Goal: Information Seeking & Learning: Learn about a topic

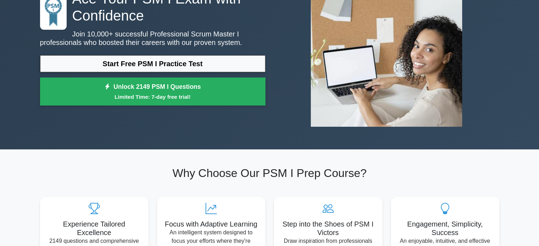
scroll to position [74, 0]
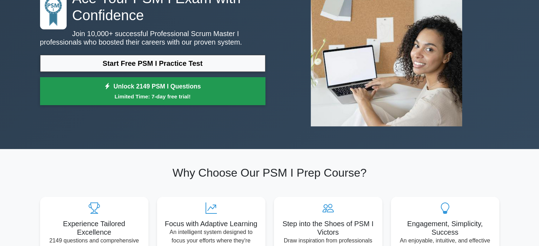
click at [166, 83] on link "Unlock 2149 PSM I Questions Limited Time: 7-day free trial!" at bounding box center [152, 91] width 225 height 28
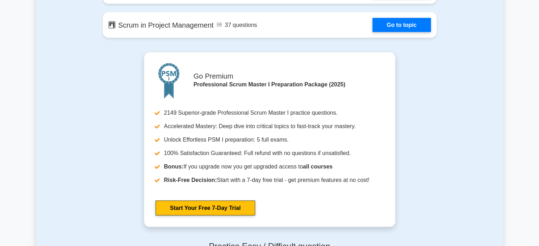
scroll to position [1394, 0]
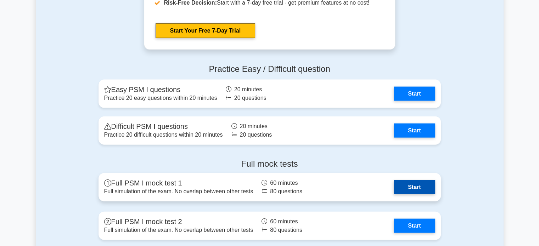
scroll to position [1571, 0]
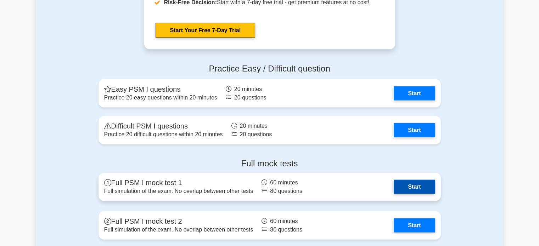
click at [405, 188] on link "Start" at bounding box center [414, 187] width 41 height 14
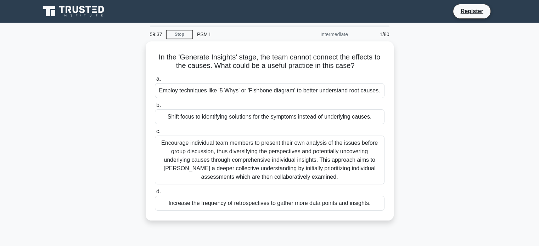
click at [428, 153] on div "In the 'Generate Insights' stage, the team cannot connect the effects to the ca…" at bounding box center [270, 135] width 468 height 188
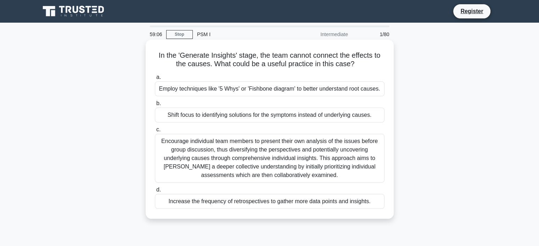
click at [327, 163] on div "Encourage individual team members to present their own analysis of the issues b…" at bounding box center [270, 158] width 230 height 49
click at [155, 132] on input "c. Encourage individual team members to present their own analysis of the issue…" at bounding box center [155, 130] width 0 height 5
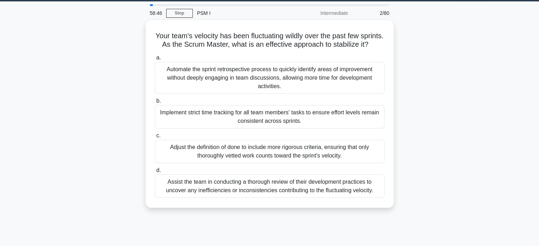
scroll to position [21, 0]
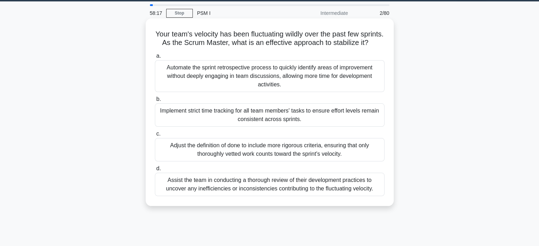
click at [333, 187] on div "Assist the team in conducting a thorough review of their development practices …" at bounding box center [270, 184] width 230 height 23
click at [155, 171] on input "d. Assist the team in conducting a thorough review of their development practic…" at bounding box center [155, 168] width 0 height 5
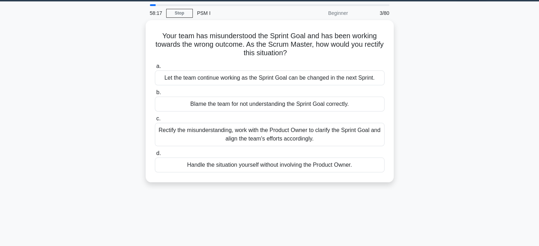
scroll to position [0, 0]
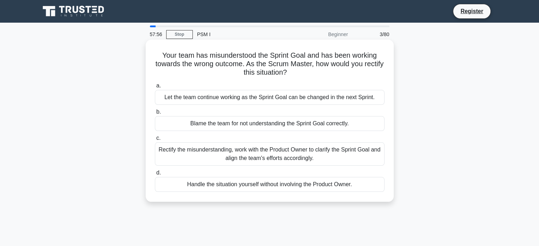
drag, startPoint x: 339, startPoint y: 149, endPoint x: 322, endPoint y: 155, distance: 18.6
click at [322, 155] on div "Rectify the misunderstanding, work with the Product Owner to clarify the Sprint…" at bounding box center [270, 153] width 230 height 23
click at [155, 141] on input "c. Rectify the misunderstanding, work with the Product Owner to clarify the Spr…" at bounding box center [155, 138] width 0 height 5
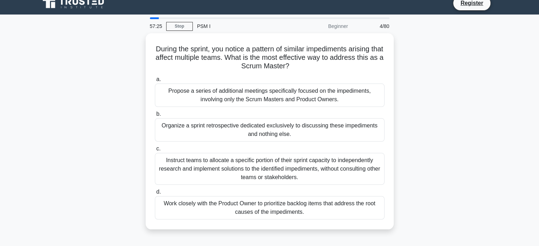
scroll to position [9, 0]
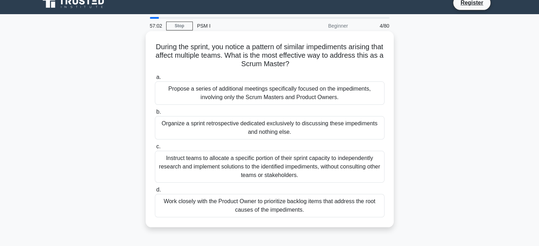
click at [363, 125] on div "Organize a sprint retrospective dedicated exclusively to discussing these imped…" at bounding box center [270, 127] width 230 height 23
click at [155, 114] on input "b. Organize a sprint retrospective dedicated exclusively to discussing these im…" at bounding box center [155, 112] width 0 height 5
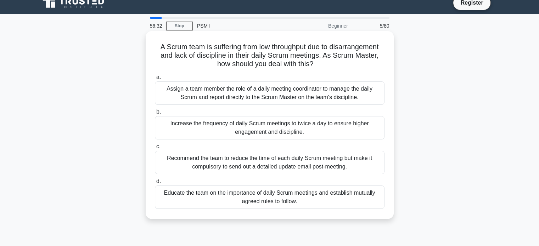
drag, startPoint x: 331, startPoint y: 197, endPoint x: 295, endPoint y: 198, distance: 36.2
click at [295, 198] on div "Educate the team on the importance of daily Scrum meetings and establish mutual…" at bounding box center [270, 197] width 230 height 23
click at [155, 184] on input "d. Educate the team on the importance of daily Scrum meetings and establish mut…" at bounding box center [155, 181] width 0 height 5
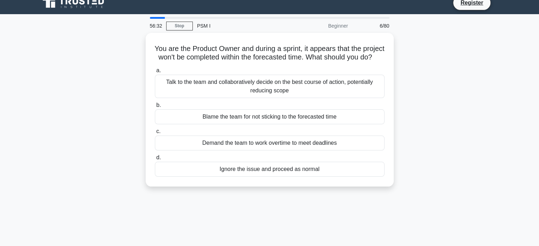
scroll to position [0, 0]
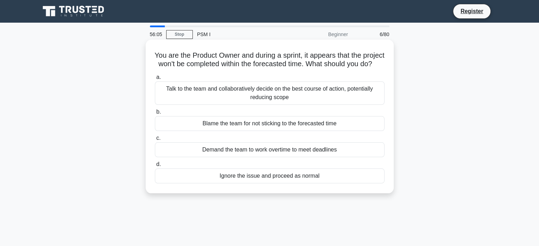
click at [319, 97] on div "Talk to the team and collaboratively decide on the best course of action, poten…" at bounding box center [270, 92] width 230 height 23
click at [155, 80] on input "a. Talk to the team and collaboratively decide on the best course of action, po…" at bounding box center [155, 77] width 0 height 5
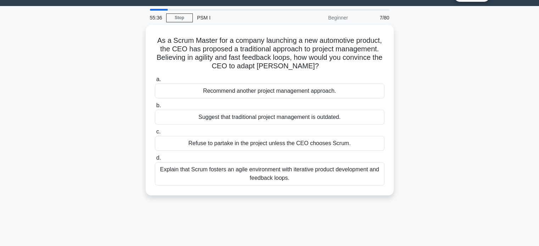
scroll to position [17, 0]
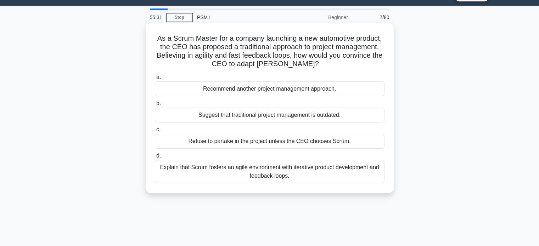
click at [277, 174] on div "Explain that Scrum fosters an agile environment with iterative product developm…" at bounding box center [270, 171] width 230 height 23
click at [155, 158] on input "d. Explain that Scrum fosters an agile environment with iterative product devel…" at bounding box center [155, 156] width 0 height 5
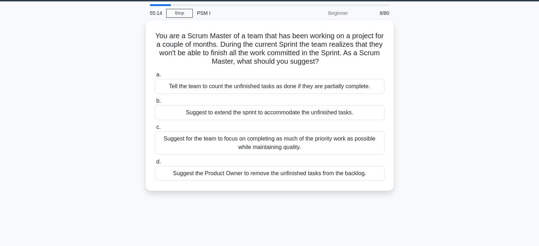
scroll to position [22, 0]
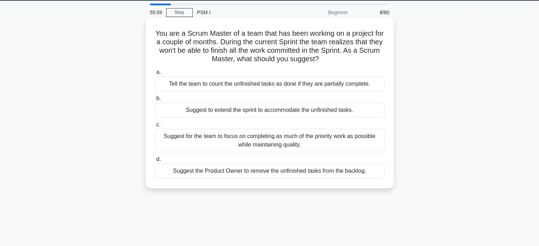
click at [298, 136] on div "Suggest for the team to focus on completing as much of the priority work as pos…" at bounding box center [270, 140] width 230 height 23
click at [155, 127] on input "c. Suggest for the team to focus on completing as much of the priority work as …" at bounding box center [155, 125] width 0 height 5
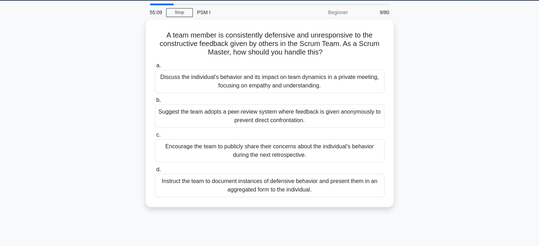
scroll to position [0, 0]
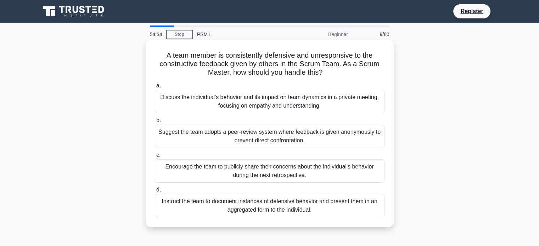
click at [323, 107] on div "Discuss the individual's behavior and its impact on team dynamics in a private …" at bounding box center [270, 101] width 230 height 23
click at [155, 88] on input "a. Discuss the individual's behavior and its impact on team dynamics in a priva…" at bounding box center [155, 86] width 0 height 5
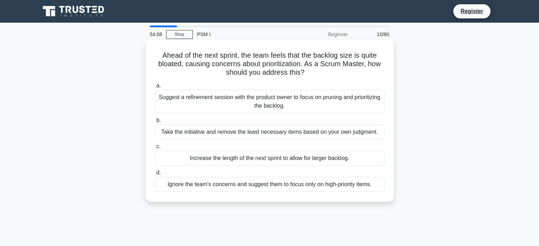
click at [331, 100] on div "Suggest a refinement session with the product owner to focus on pruning and pri…" at bounding box center [270, 101] width 230 height 23
click at [155, 88] on input "a. Suggest a refinement session with the product owner to focus on pruning and …" at bounding box center [155, 86] width 0 height 5
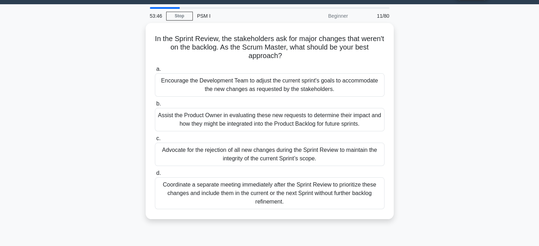
scroll to position [19, 0]
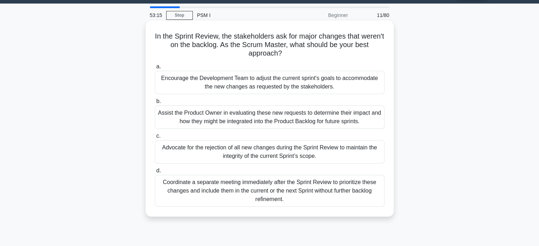
drag, startPoint x: 301, startPoint y: 151, endPoint x: 243, endPoint y: 152, distance: 58.5
click at [243, 152] on div "Advocate for the rejection of all new changes during the Sprint Review to maint…" at bounding box center [270, 151] width 230 height 23
click at [197, 146] on div "Advocate for the rejection of all new changes during the Sprint Review to maint…" at bounding box center [270, 151] width 230 height 23
click at [155, 138] on input "c. Advocate for the rejection of all new changes during the Sprint Review to ma…" at bounding box center [155, 136] width 0 height 5
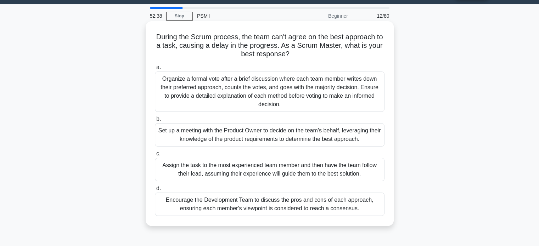
scroll to position [18, 0]
click at [307, 207] on div "Encourage the Development Team to discuss the pros and cons of each approach, e…" at bounding box center [270, 204] width 230 height 23
click at [155, 191] on input "d. Encourage the Development Team to discuss the pros and cons of each approach…" at bounding box center [155, 188] width 0 height 5
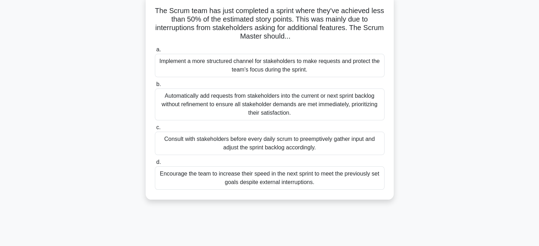
scroll to position [47, 0]
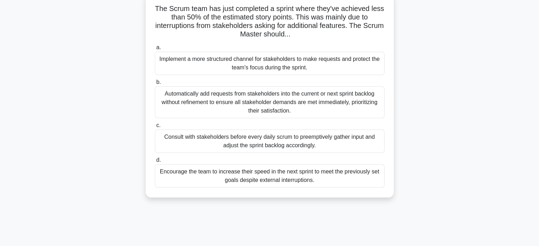
click at [162, 171] on div "Encourage the team to increase their speed in the next sprint to meet the previ…" at bounding box center [270, 175] width 230 height 23
click at [155, 163] on input "d. Encourage the team to increase their speed in the next sprint to meet the pr…" at bounding box center [155, 160] width 0 height 5
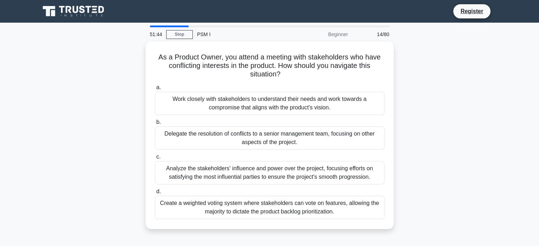
scroll to position [0, 0]
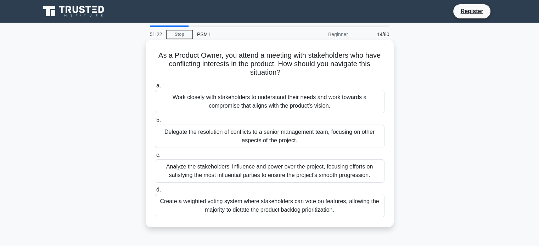
click at [195, 97] on div "Work closely with stakeholders to understand their needs and work towards a com…" at bounding box center [270, 101] width 230 height 23
click at [155, 88] on input "a. Work closely with stakeholders to understand their needs and work towards a …" at bounding box center [155, 86] width 0 height 5
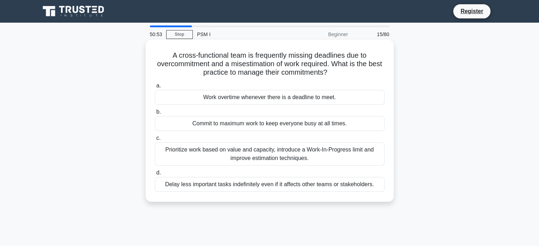
click at [171, 154] on div "Prioritize work based on value and capacity, introduce a Work-In-Progress limit…" at bounding box center [270, 153] width 230 height 23
click at [155, 141] on input "c. Prioritize work based on value and capacity, introduce a Work-In-Progress li…" at bounding box center [155, 138] width 0 height 5
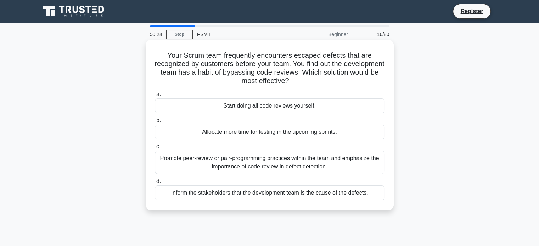
click at [324, 162] on div "Promote peer-review or pair-programming practices within the team and emphasize…" at bounding box center [270, 162] width 230 height 23
click at [155, 149] on input "c. Promote peer-review or pair-programming practices within the team and emphas…" at bounding box center [155, 147] width 0 height 5
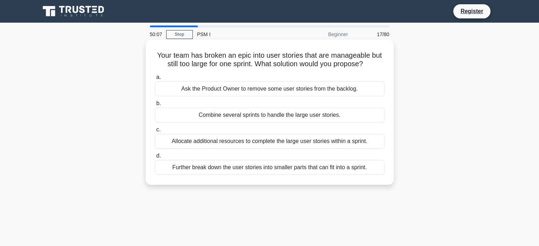
click at [324, 167] on div "Further break down the user stories into smaller parts that can fit into a spri…" at bounding box center [270, 167] width 230 height 15
click at [155, 158] on input "d. Further break down the user stories into smaller parts that can fit into a s…" at bounding box center [155, 156] width 0 height 5
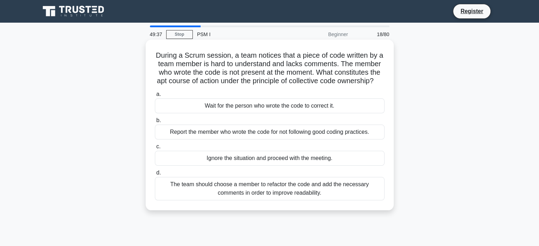
click at [271, 196] on div "The team should choose a member to refactor the code and add the necessary comm…" at bounding box center [270, 188] width 230 height 23
click at [155, 175] on input "d. The team should choose a member to refactor the code and add the necessary c…" at bounding box center [155, 173] width 0 height 5
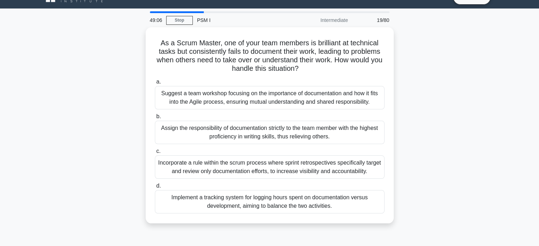
scroll to position [15, 0]
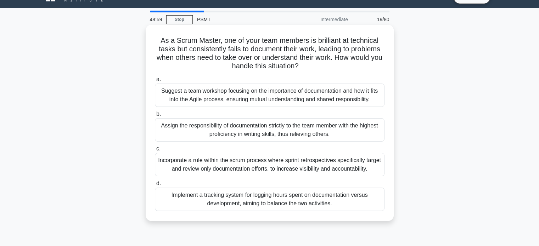
click at [222, 94] on div "Suggest a team workshop focusing on the importance of documentation and how it …" at bounding box center [270, 95] width 230 height 23
click at [155, 82] on input "a. Suggest a team workshop focusing on the importance of documentation and how …" at bounding box center [155, 79] width 0 height 5
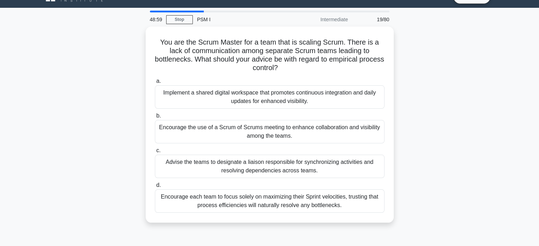
scroll to position [0, 0]
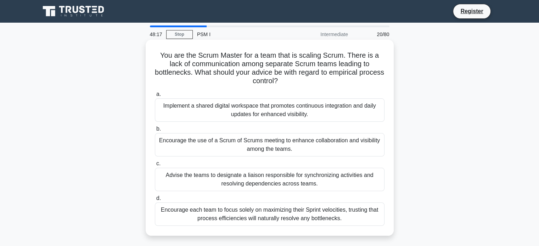
click at [191, 176] on div "Advise the teams to designate a liaison responsible for synchronizing activitie…" at bounding box center [270, 179] width 230 height 23
click at [155, 166] on input "c. Advise the teams to designate a liaison responsible for synchronizing activi…" at bounding box center [155, 164] width 0 height 5
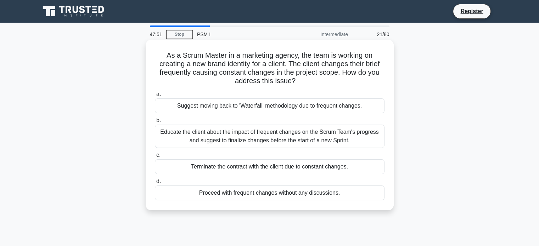
click at [283, 137] on div "Educate the client about the impact of frequent changes on the Scrum Team's pro…" at bounding box center [270, 136] width 230 height 23
click at [155, 123] on input "b. Educate the client about the impact of frequent changes on the Scrum Team's …" at bounding box center [155, 120] width 0 height 5
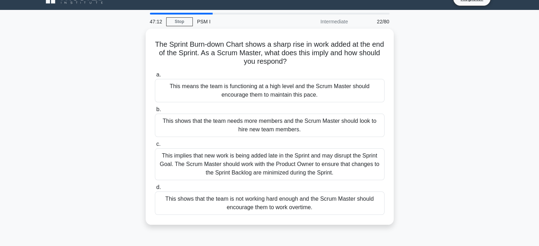
scroll to position [14, 0]
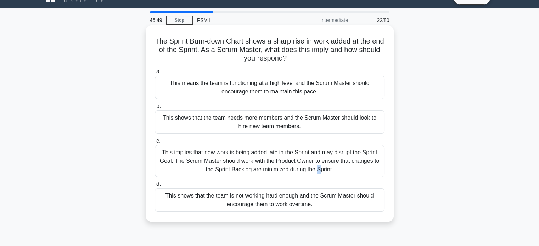
drag, startPoint x: 244, startPoint y: 155, endPoint x: 209, endPoint y: 161, distance: 34.8
click at [209, 161] on div "This implies that new work is being added late in the Sprint and may disrupt th…" at bounding box center [270, 161] width 230 height 32
click at [172, 153] on div "This implies that new work is being added late in the Sprint and may disrupt th…" at bounding box center [270, 161] width 230 height 32
click at [155, 143] on input "c. This implies that new work is being added late in the Sprint and may disrupt…" at bounding box center [155, 141] width 0 height 5
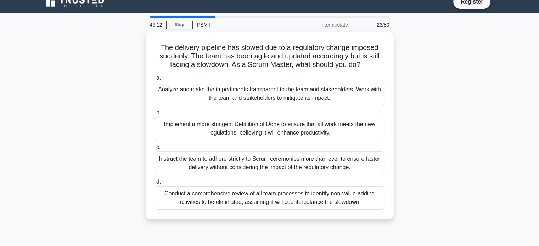
scroll to position [9, 0]
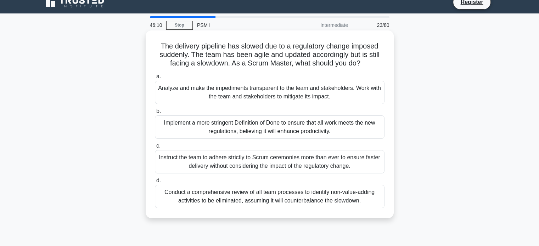
click at [212, 86] on div "Analyze and make the impediments transparent to the team and stakeholders. Work…" at bounding box center [270, 92] width 230 height 23
click at [155, 79] on input "a. Analyze and make the impediments transparent to the team and stakeholders. W…" at bounding box center [155, 76] width 0 height 5
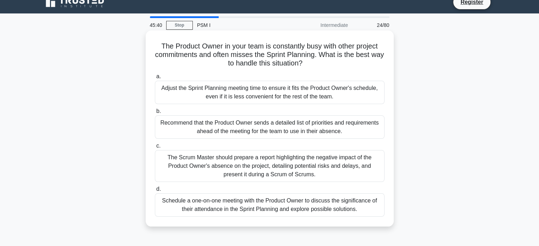
click at [218, 128] on div "Recommend that the Product Owner sends a detailed list of priorities and requir…" at bounding box center [270, 126] width 230 height 23
click at [155, 114] on input "b. Recommend that the Product Owner sends a detailed list of priorities and req…" at bounding box center [155, 111] width 0 height 5
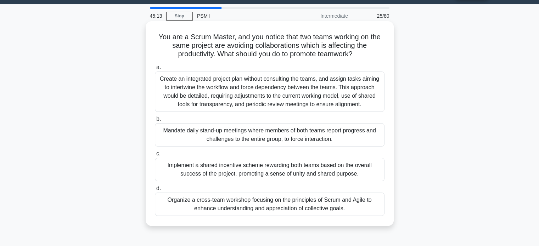
scroll to position [18, 0]
click at [304, 205] on div "Organize a cross-team workshop focusing on the principles of Scrum and Agile to…" at bounding box center [270, 204] width 230 height 23
click at [155, 191] on input "d. Organize a cross-team workshop focusing on the principles of Scrum and Agile…" at bounding box center [155, 188] width 0 height 5
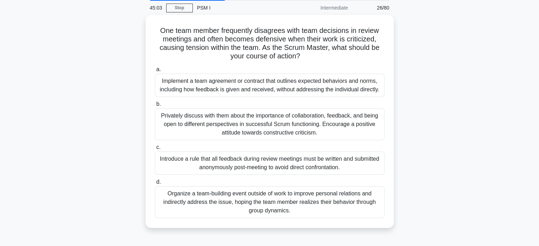
scroll to position [34, 0]
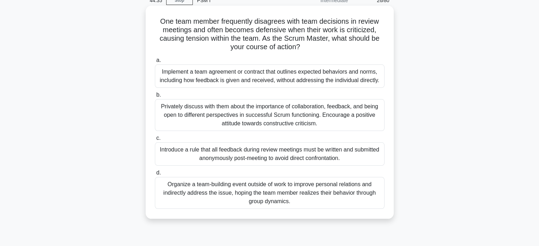
click at [215, 121] on div "Privately discuss with them about the importance of collaboration, feedback, an…" at bounding box center [270, 115] width 230 height 32
click at [155, 97] on input "b. Privately discuss with them about the importance of collaboration, feedback,…" at bounding box center [155, 95] width 0 height 5
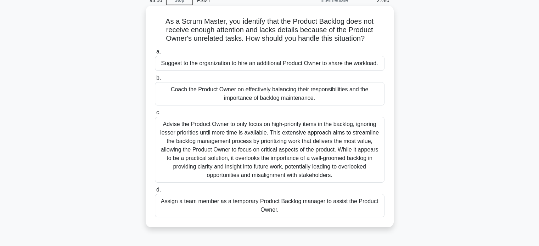
click at [199, 137] on div "Advise the Product Owner to only focus on high-priority items in the backlog, i…" at bounding box center [270, 150] width 230 height 66
click at [155, 115] on input "c. Advise the Product Owner to only focus on high-priority items in the backlog…" at bounding box center [155, 113] width 0 height 5
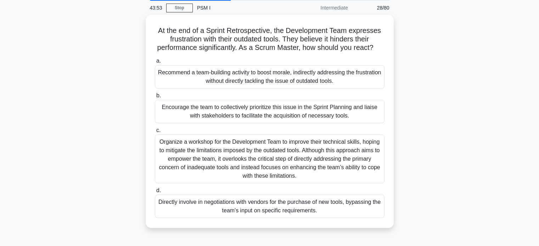
scroll to position [27, 0]
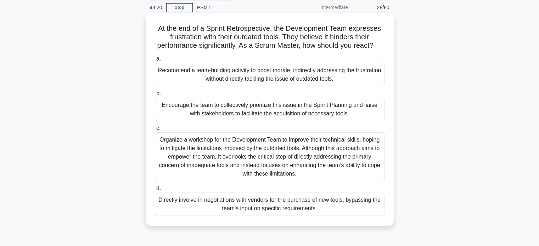
click at [210, 152] on div "Organize a workshop for the Development Team to improve their technical skills,…" at bounding box center [270, 156] width 230 height 49
click at [155, 131] on input "c. Organize a workshop for the Development Team to improve their technical skil…" at bounding box center [155, 128] width 0 height 5
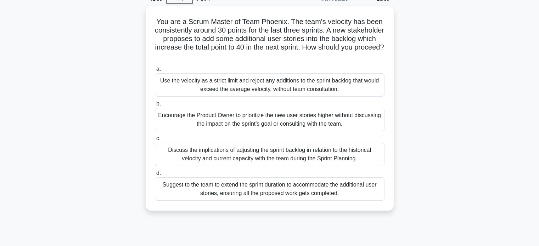
scroll to position [36, 0]
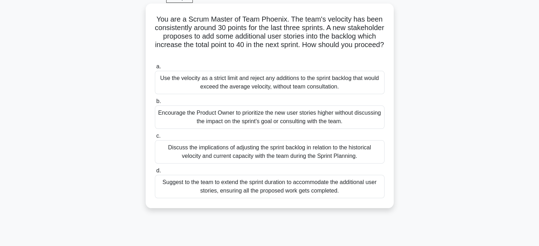
drag, startPoint x: 333, startPoint y: 152, endPoint x: 207, endPoint y: 158, distance: 125.5
click at [207, 158] on div "Discuss the implications of adjusting the sprint backlog in relation to the his…" at bounding box center [270, 151] width 230 height 23
click at [155, 138] on input "c. Discuss the implications of adjusting the sprint backlog in relation to the …" at bounding box center [155, 136] width 0 height 5
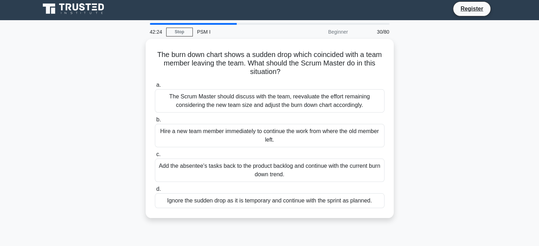
scroll to position [0, 0]
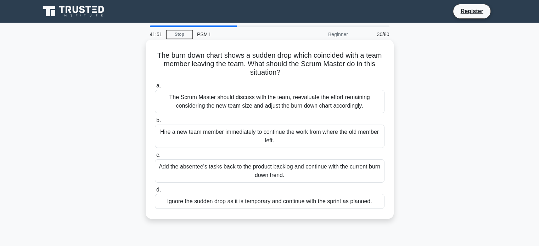
click at [205, 204] on div "Ignore the sudden drop as it is temporary and continue with the sprint as plann…" at bounding box center [270, 201] width 230 height 15
click at [155, 192] on input "d. Ignore the sudden drop as it is temporary and continue with the sprint as pl…" at bounding box center [155, 190] width 0 height 5
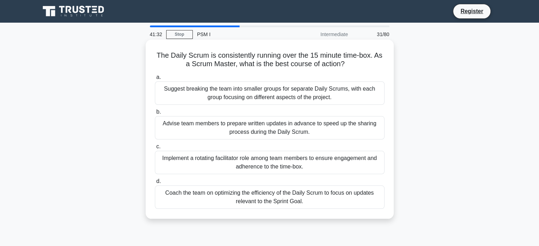
click at [317, 194] on div "Coach the team on optimizing the efficiency of the Daily Scrum to focus on upda…" at bounding box center [270, 197] width 230 height 23
click at [155, 184] on input "d. Coach the team on optimizing the efficiency of the Daily Scrum to focus on u…" at bounding box center [155, 181] width 0 height 5
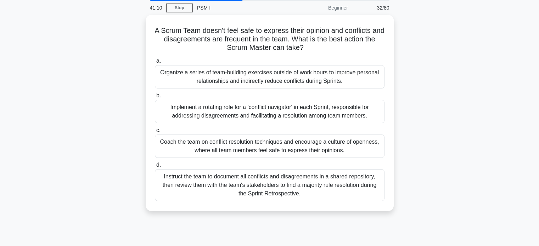
scroll to position [29, 0]
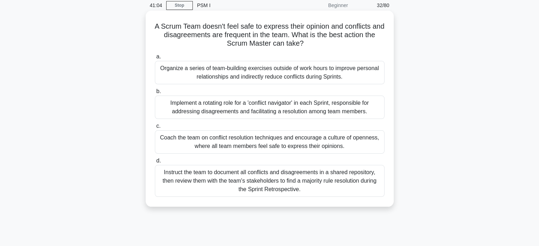
drag, startPoint x: 293, startPoint y: 143, endPoint x: 268, endPoint y: 146, distance: 25.2
click at [268, 146] on div "Coach the team on conflict resolution techniques and encourage a culture of ope…" at bounding box center [270, 141] width 230 height 23
click at [155, 129] on input "c. Coach the team on conflict resolution techniques and encourage a culture of …" at bounding box center [155, 126] width 0 height 5
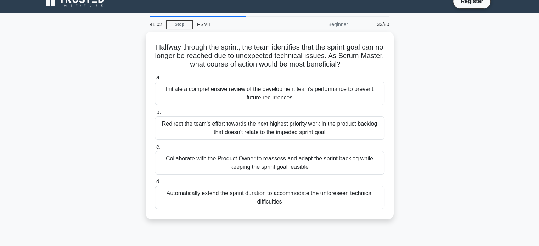
scroll to position [11, 0]
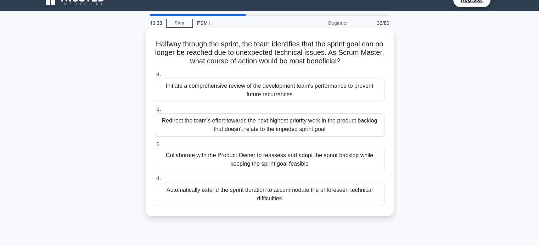
click at [250, 129] on div "Redirect the team's effort towards the next highest priority work in the produc…" at bounding box center [270, 124] width 230 height 23
click at [155, 112] on input "b. Redirect the team's effort towards the next highest priority work in the pro…" at bounding box center [155, 109] width 0 height 5
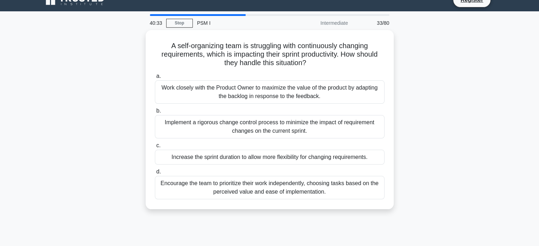
scroll to position [0, 0]
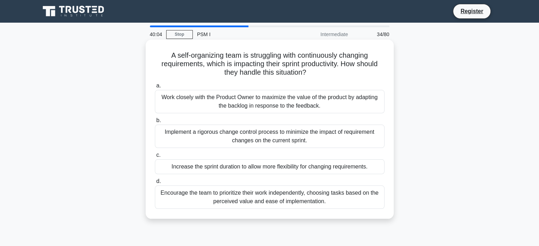
drag, startPoint x: 283, startPoint y: 199, endPoint x: 265, endPoint y: 198, distance: 18.2
click at [265, 198] on div "Encourage the team to prioritize their work independently, choosing tasks based…" at bounding box center [270, 197] width 230 height 23
click at [155, 184] on input "d. Encourage the team to prioritize their work independently, choosing tasks ba…" at bounding box center [155, 181] width 0 height 5
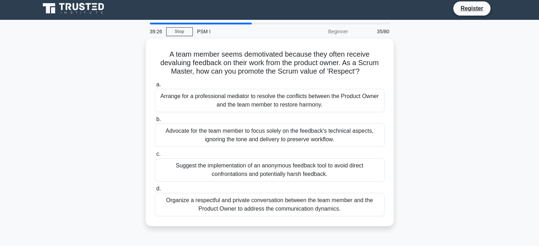
scroll to position [3, 0]
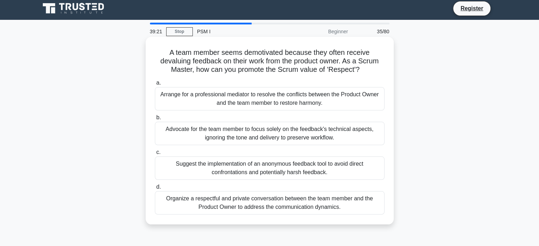
click at [233, 164] on div "Suggest the implementation of an anonymous feedback tool to avoid direct confro…" at bounding box center [270, 168] width 230 height 23
click at [155, 155] on input "c. Suggest the implementation of an anonymous feedback tool to avoid direct con…" at bounding box center [155, 152] width 0 height 5
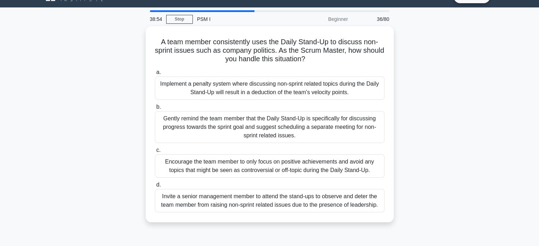
scroll to position [16, 0]
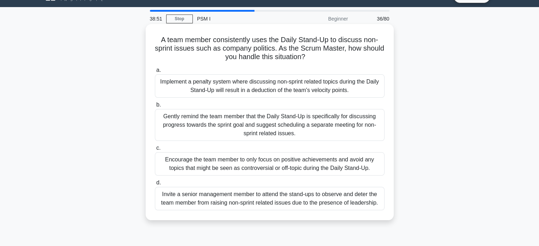
click at [245, 125] on div "Gently remind the team member that the Daily Stand-Up is specifically for discu…" at bounding box center [270, 125] width 230 height 32
click at [155, 107] on input "b. Gently remind the team member that the Daily Stand-Up is specifically for di…" at bounding box center [155, 105] width 0 height 5
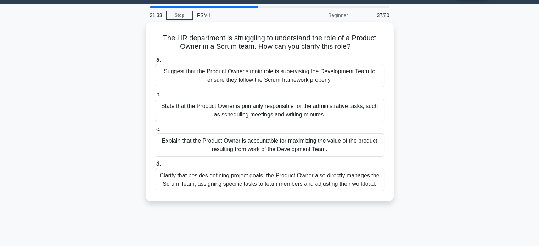
scroll to position [19, 0]
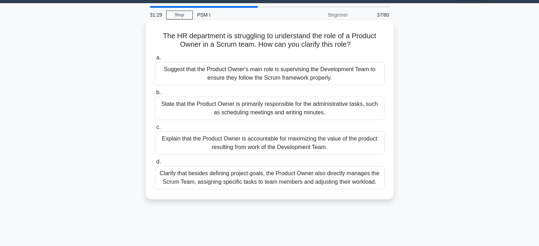
click at [332, 145] on div "Explain that the Product Owner is accountable for maximizing the value of the p…" at bounding box center [270, 142] width 230 height 23
click at [155, 130] on input "c. Explain that the Product Owner is accountable for maximizing the value of th…" at bounding box center [155, 127] width 0 height 5
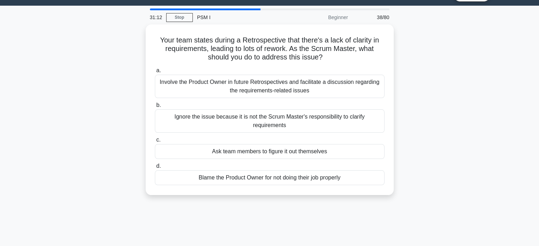
scroll to position [18, 0]
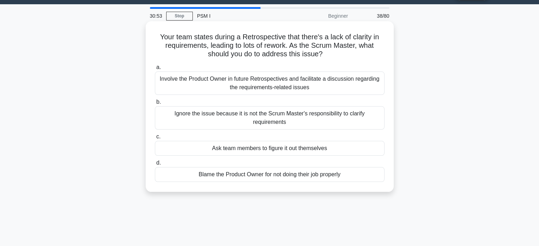
click at [258, 151] on div "Ask team members to figure it out themselves" at bounding box center [270, 148] width 230 height 15
click at [155, 139] on input "c. Ask team members to figure it out themselves" at bounding box center [155, 137] width 0 height 5
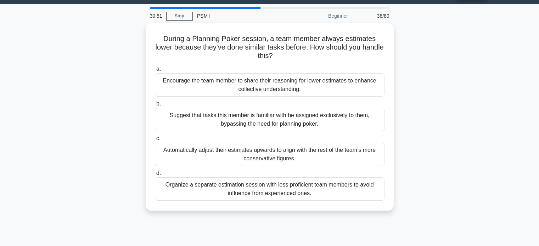
scroll to position [0, 0]
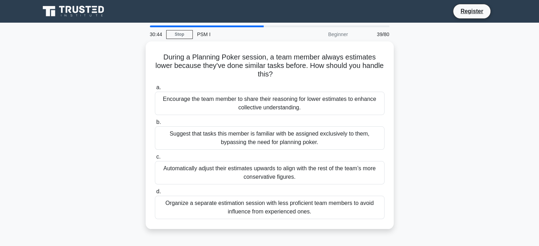
click at [407, 94] on div "During a Planning Poker session, a team member always estimates lower because t…" at bounding box center [270, 139] width 468 height 196
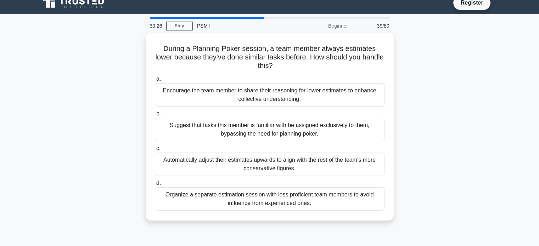
scroll to position [9, 0]
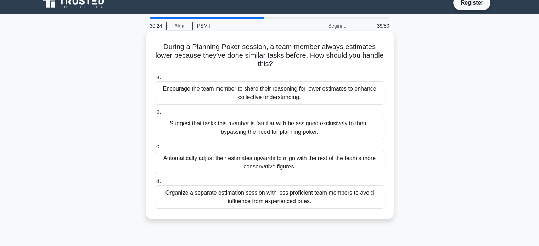
click at [231, 89] on div "Encourage the team member to share their reasoning for lower estimates to enhan…" at bounding box center [270, 92] width 230 height 23
click at [155, 80] on input "a. Encourage the team member to share their reasoning for lower estimates to en…" at bounding box center [155, 77] width 0 height 5
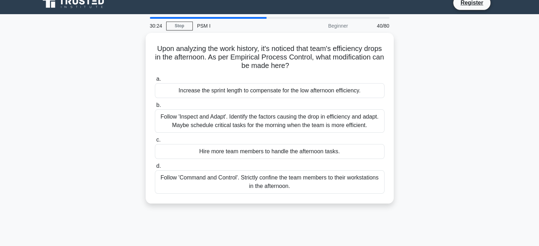
scroll to position [0, 0]
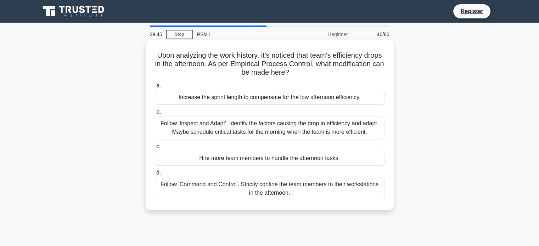
click at [309, 128] on div "Follow 'Inspect and Adapt'. Identify the factors causing the drop in efficiency…" at bounding box center [270, 127] width 230 height 23
click at [155, 114] on input "b. Follow 'Inspect and Adapt'. Identify the factors causing the drop in efficie…" at bounding box center [155, 112] width 0 height 5
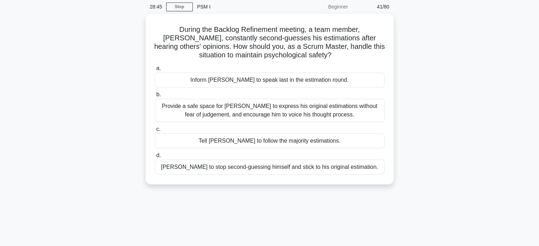
scroll to position [27, 0]
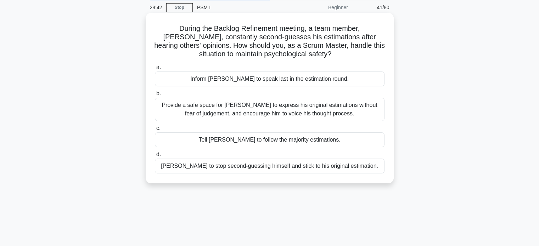
drag, startPoint x: 294, startPoint y: 107, endPoint x: 262, endPoint y: 112, distance: 31.5
click at [262, 112] on div "Provide a safe space for [PERSON_NAME] to express his original estimations with…" at bounding box center [270, 109] width 230 height 23
click at [155, 96] on input "b. Provide a safe space for David to express his original estimations without f…" at bounding box center [155, 93] width 0 height 5
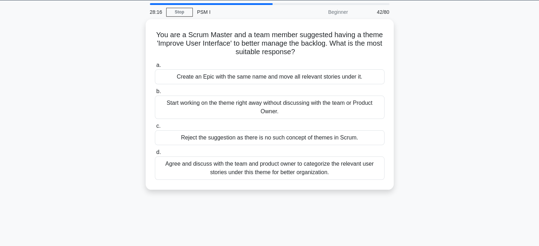
scroll to position [23, 0]
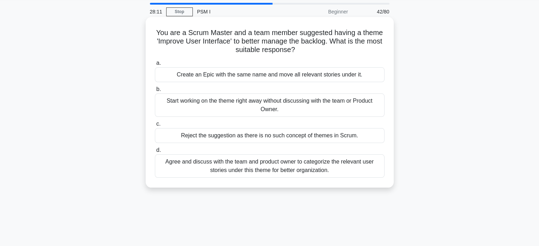
click at [328, 168] on div "Agree and discuss with the team and product owner to categorize the relevant us…" at bounding box center [270, 165] width 230 height 23
click at [155, 153] on input "d. Agree and discuss with the team and product owner to categorize the relevant…" at bounding box center [155, 150] width 0 height 5
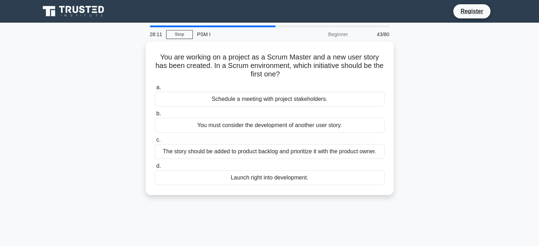
scroll to position [0, 0]
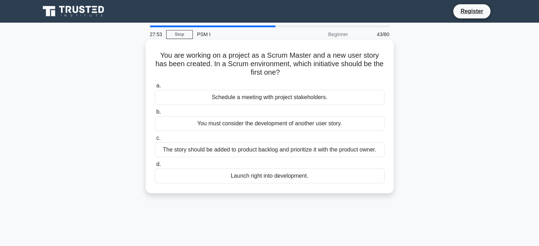
click at [335, 151] on div "The story should be added to product backlog and prioritize it with the product…" at bounding box center [270, 149] width 230 height 15
click at [155, 141] on input "c. The story should be added to product backlog and prioritize it with the prod…" at bounding box center [155, 138] width 0 height 5
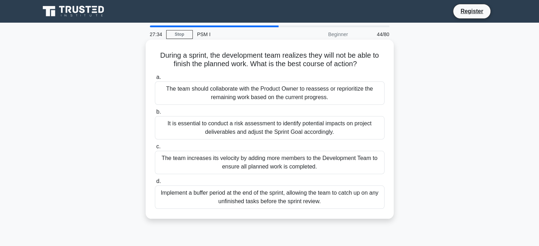
click at [315, 95] on div "The team should collaborate with the Product Owner to reassess or reprioritize …" at bounding box center [270, 92] width 230 height 23
click at [155, 80] on input "a. The team should collaborate with the Product Owner to reassess or reprioriti…" at bounding box center [155, 77] width 0 height 5
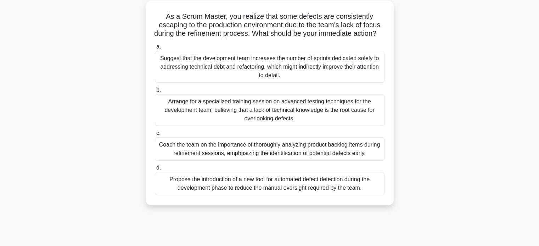
scroll to position [41, 0]
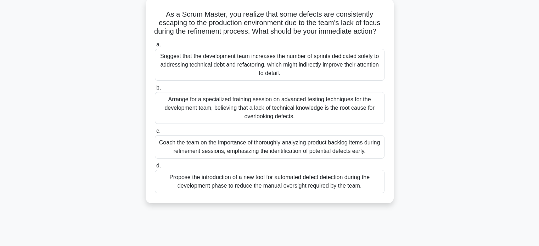
click at [353, 159] on div "Coach the team on the importance of thoroughly analyzing product backlog items …" at bounding box center [270, 146] width 230 height 23
click at [155, 134] on input "c. Coach the team on the importance of thoroughly analyzing product backlog ite…" at bounding box center [155, 131] width 0 height 5
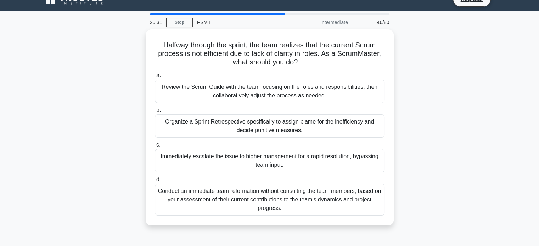
scroll to position [12, 0]
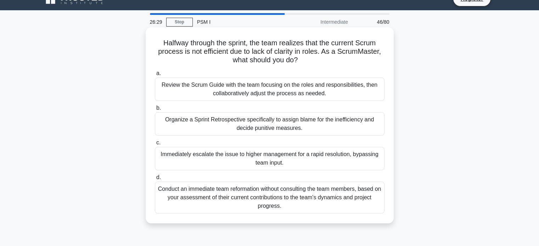
click at [254, 87] on div "Review the Scrum Guide with the team focusing on the roles and responsibilities…" at bounding box center [270, 89] width 230 height 23
click at [155, 76] on input "a. Review the Scrum Guide with the team focusing on the roles and responsibilit…" at bounding box center [155, 73] width 0 height 5
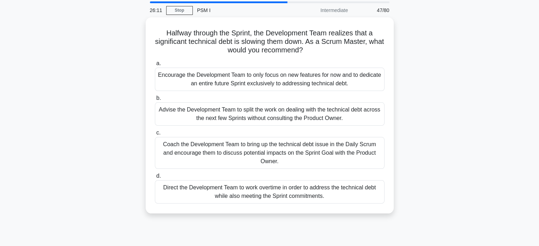
scroll to position [25, 0]
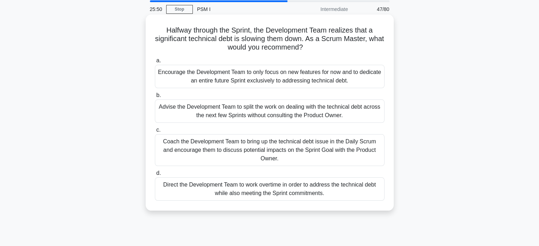
click at [198, 144] on div "Coach the Development Team to bring up the technical debt issue in the Daily Sc…" at bounding box center [270, 150] width 230 height 32
click at [155, 132] on input "c. Coach the Development Team to bring up the technical debt issue in the Daily…" at bounding box center [155, 130] width 0 height 5
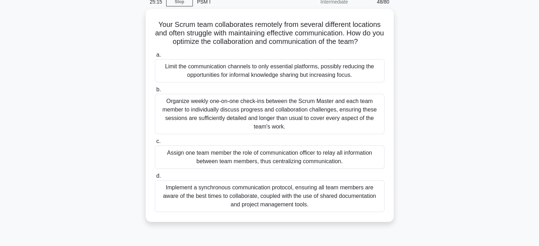
scroll to position [33, 0]
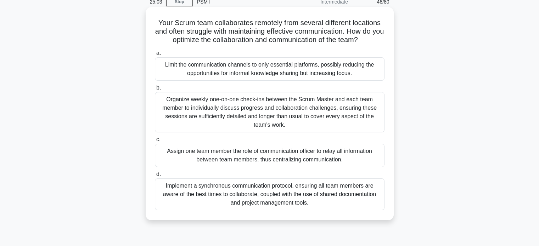
click at [332, 70] on div "Limit the communication channels to only essential platforms, possibly reducing…" at bounding box center [270, 68] width 230 height 23
click at [155, 56] on input "a. Limit the communication channels to only essential platforms, possibly reduc…" at bounding box center [155, 53] width 0 height 5
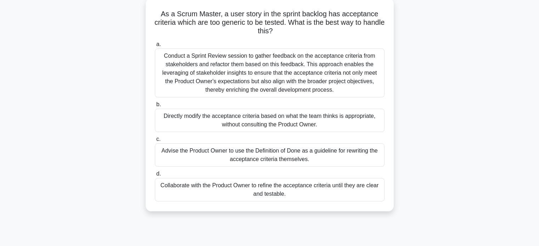
scroll to position [45, 0]
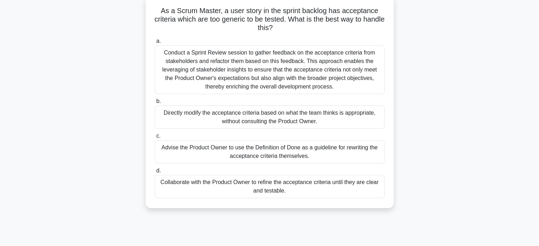
drag, startPoint x: 285, startPoint y: 118, endPoint x: 223, endPoint y: 117, distance: 61.6
click at [223, 117] on div "Directly modify the acceptance criteria based on what the team thinks is approp…" at bounding box center [270, 117] width 230 height 23
click at [155, 104] on input "b. Directly modify the acceptance criteria based on what the team thinks is app…" at bounding box center [155, 101] width 0 height 5
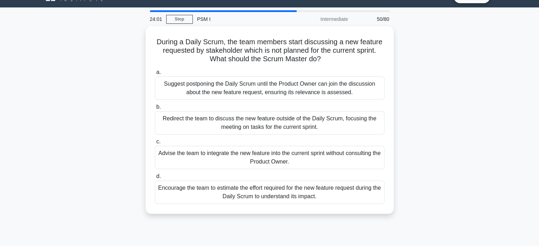
scroll to position [16, 0]
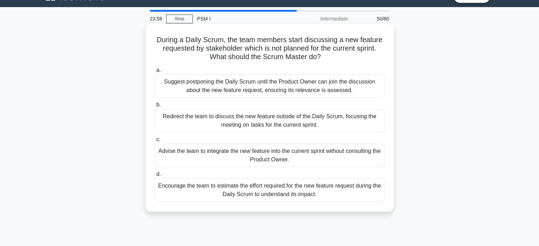
click at [324, 117] on div "Redirect the team to discuss the new feature outside of the Daily Scrum, focusi…" at bounding box center [270, 120] width 230 height 23
click at [155, 107] on input "b. Redirect the team to discuss the new feature outside of the Daily Scrum, foc…" at bounding box center [155, 105] width 0 height 5
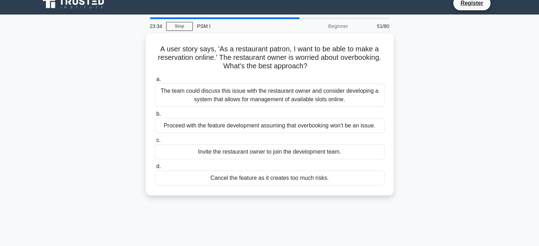
scroll to position [10, 0]
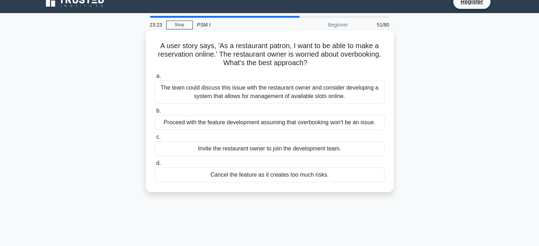
click at [234, 98] on div "The team could discuss this issue with the restaurant owner and consider develo…" at bounding box center [270, 91] width 230 height 23
click at [155, 79] on input "a. The team could discuss this issue with the restaurant owner and consider dev…" at bounding box center [155, 76] width 0 height 5
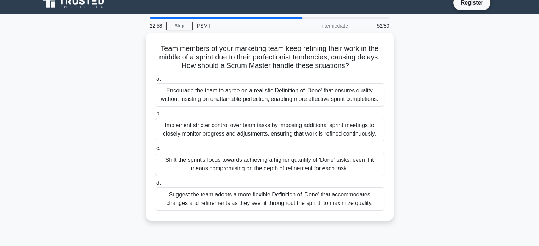
scroll to position [9, 0]
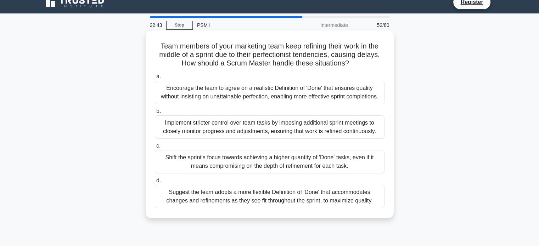
drag, startPoint x: 299, startPoint y: 93, endPoint x: 253, endPoint y: 96, distance: 46.1
click at [253, 96] on div "Encourage the team to agree on a realistic Definition of 'Done' that ensures qu…" at bounding box center [270, 92] width 230 height 23
click at [155, 79] on input "a. Encourage the team to agree on a realistic Definition of 'Done' that ensures…" at bounding box center [155, 76] width 0 height 5
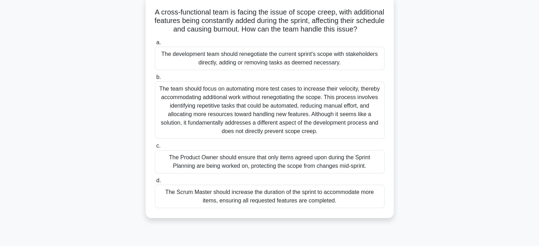
scroll to position [45, 0]
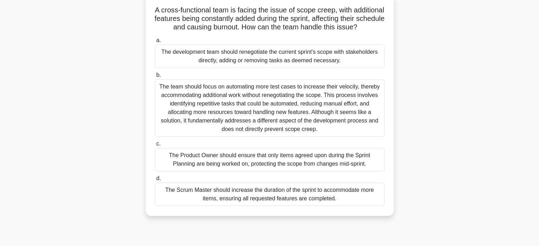
click at [293, 168] on div "The Product Owner should ensure that only items agreed upon during the Sprint P…" at bounding box center [270, 159] width 230 height 23
click at [155, 146] on input "c. The Product Owner should ensure that only items agreed upon during the Sprin…" at bounding box center [155, 144] width 0 height 5
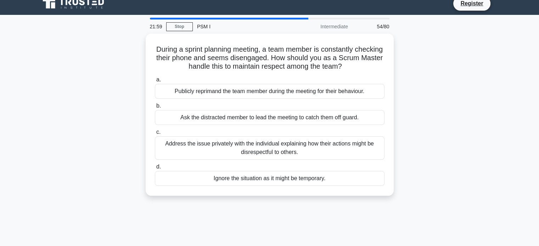
scroll to position [9, 0]
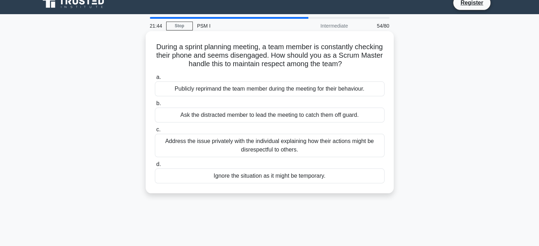
click at [289, 143] on div "Address the issue privately with the individual explaining how their actions mi…" at bounding box center [270, 145] width 230 height 23
click at [155, 132] on input "c. Address the issue privately with the individual explaining how their actions…" at bounding box center [155, 130] width 0 height 5
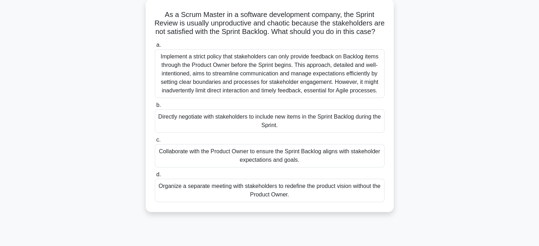
scroll to position [43, 0]
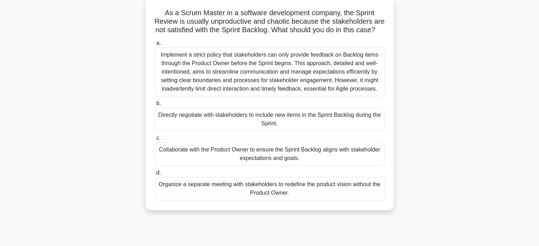
click at [316, 160] on div "Collaborate with the Product Owner to ensure the Sprint Backlog aligns with sta…" at bounding box center [270, 153] width 230 height 23
click at [155, 141] on input "c. Collaborate with the Product Owner to ensure the Sprint Backlog aligns with …" at bounding box center [155, 138] width 0 height 5
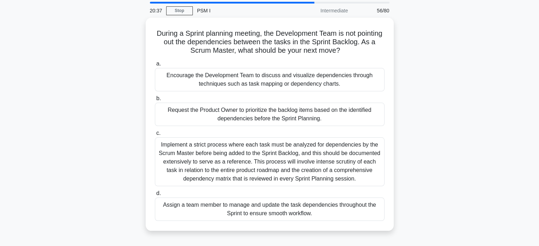
scroll to position [24, 0]
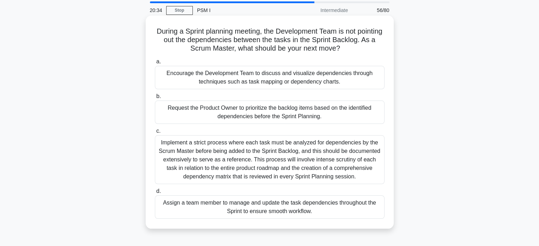
click at [242, 78] on div "Encourage the Development Team to discuss and visualize dependencies through te…" at bounding box center [270, 77] width 230 height 23
click at [155, 64] on input "a. Encourage the Development Team to discuss and visualize dependencies through…" at bounding box center [155, 62] width 0 height 5
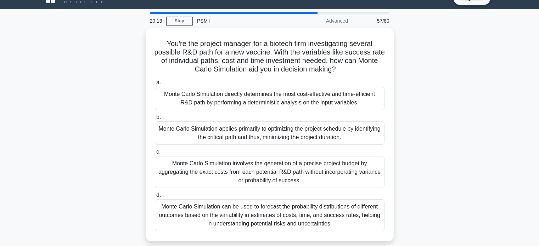
scroll to position [14, 0]
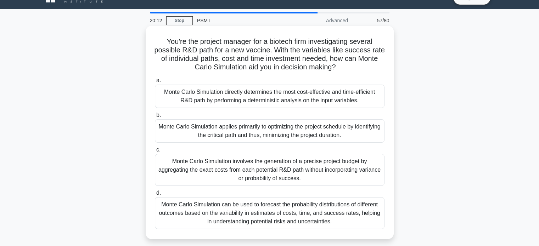
click at [326, 97] on div "Monte Carlo Simulation directly determines the most cost-effective and time-eff…" at bounding box center [270, 96] width 230 height 23
click at [155, 83] on input "a. Monte Carlo Simulation directly determines the most cost-effective and time-…" at bounding box center [155, 80] width 0 height 5
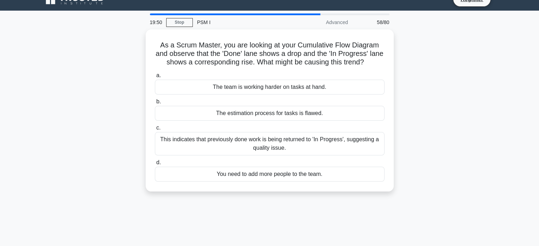
scroll to position [12, 0]
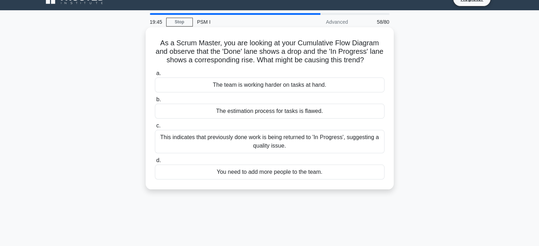
drag, startPoint x: 296, startPoint y: 145, endPoint x: 275, endPoint y: 146, distance: 20.6
click at [275, 146] on div "This indicates that previously done work is being returned to 'In Progress', su…" at bounding box center [270, 141] width 230 height 23
click at [155, 128] on input "c. This indicates that previously done work is being returned to 'In Progress',…" at bounding box center [155, 126] width 0 height 5
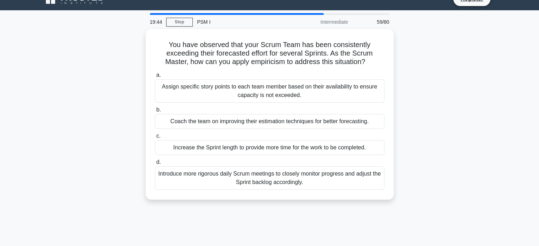
scroll to position [0, 0]
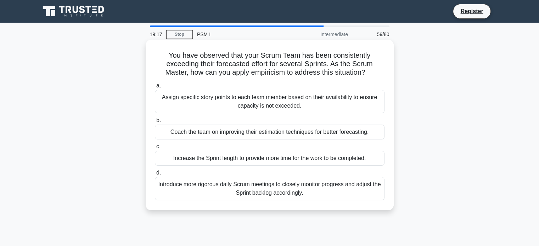
drag, startPoint x: 356, startPoint y: 135, endPoint x: 322, endPoint y: 136, distance: 34.0
click at [322, 136] on div "Coach the team on improving their estimation techniques for better forecasting." at bounding box center [270, 132] width 230 height 15
click at [155, 123] on input "b. Coach the team on improving their estimation techniques for better forecasti…" at bounding box center [155, 120] width 0 height 5
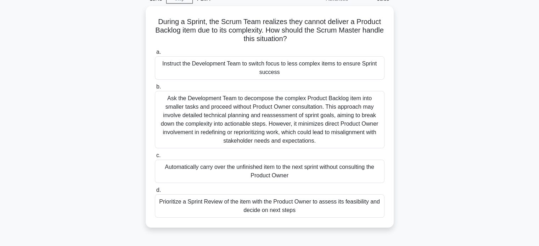
scroll to position [36, 0]
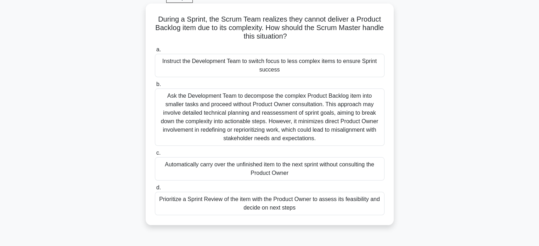
click at [351, 115] on div "Ask the Development Team to decompose the complex Product Backlog item into sma…" at bounding box center [270, 117] width 230 height 57
click at [155, 87] on input "b. Ask the Development Team to decompose the complex Product Backlog item into …" at bounding box center [155, 84] width 0 height 5
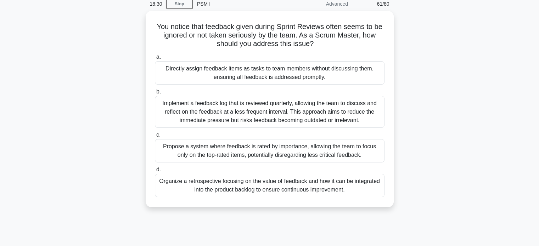
scroll to position [31, 0]
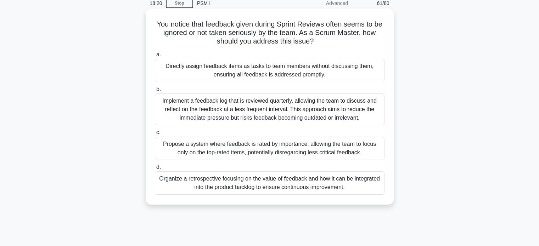
click at [300, 183] on div "Organize a retrospective focusing on the value of feedback and how it can be in…" at bounding box center [270, 182] width 230 height 23
click at [155, 170] on input "d. Organize a retrospective focusing on the value of feedback and how it can be…" at bounding box center [155, 167] width 0 height 5
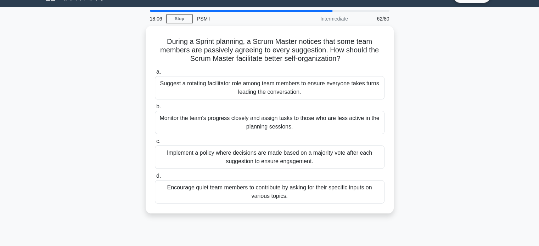
scroll to position [17, 0]
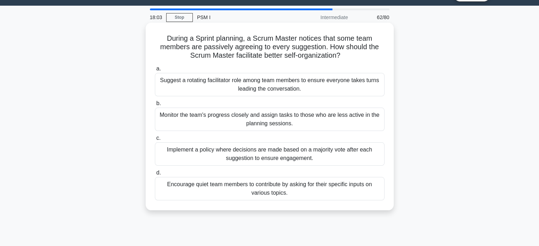
click at [267, 191] on div "Encourage quiet team members to contribute by asking for their specific inputs …" at bounding box center [270, 188] width 230 height 23
click at [155, 175] on input "d. Encourage quiet team members to contribute by asking for their specific inpu…" at bounding box center [155, 173] width 0 height 5
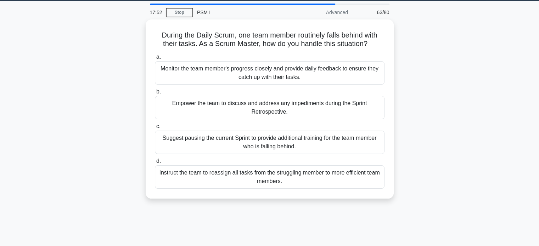
scroll to position [22, 0]
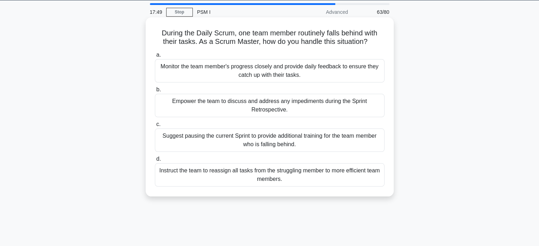
click at [338, 173] on div "Instruct the team to reassign all tasks from the struggling member to more effi…" at bounding box center [270, 174] width 230 height 23
click at [155, 162] on input "d. Instruct the team to reassign all tasks from the struggling member to more e…" at bounding box center [155, 159] width 0 height 5
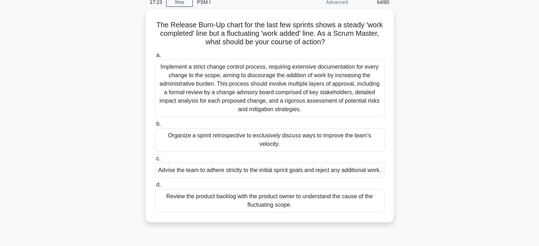
scroll to position [33, 0]
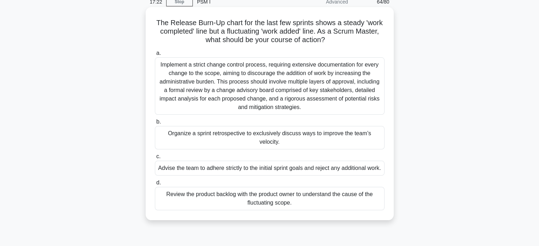
click at [313, 197] on div "Review the product backlog with the product owner to understand the cause of th…" at bounding box center [270, 198] width 230 height 23
click at [155, 185] on input "d. Review the product backlog with the product owner to understand the cause of…" at bounding box center [155, 183] width 0 height 5
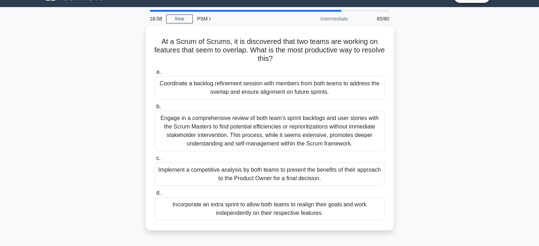
scroll to position [15, 0]
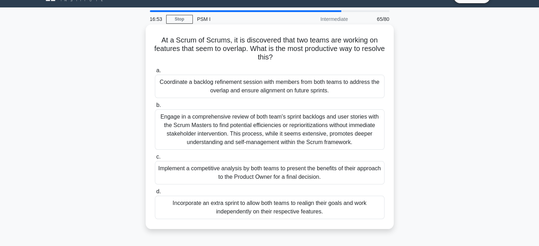
click at [324, 88] on div "Coordinate a backlog refinement session with members from both teams to address…" at bounding box center [270, 86] width 230 height 23
click at [155, 73] on input "a. Coordinate a backlog refinement session with members from both teams to addr…" at bounding box center [155, 70] width 0 height 5
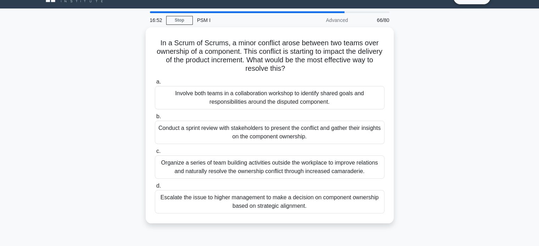
scroll to position [14, 0]
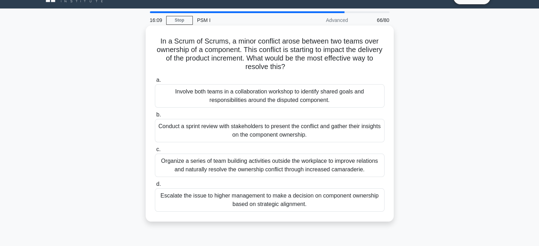
click at [279, 95] on div "Involve both teams in a collaboration workshop to identify shared goals and res…" at bounding box center [270, 95] width 230 height 23
click at [155, 83] on input "a. Involve both teams in a collaboration workshop to identify shared goals and …" at bounding box center [155, 80] width 0 height 5
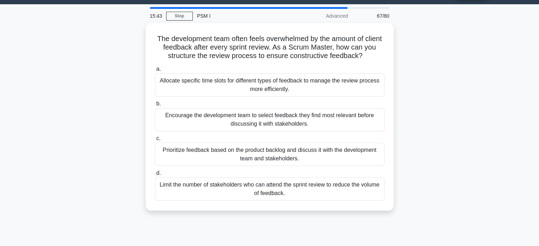
scroll to position [18, 0]
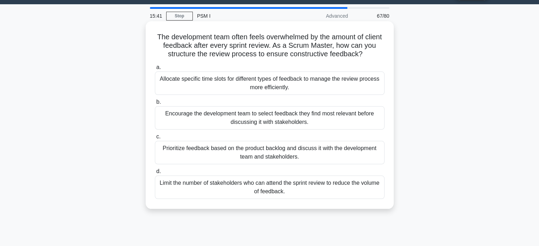
click at [343, 118] on div "Encourage the development team to select feedback they find most relevant befor…" at bounding box center [270, 117] width 230 height 23
click at [155, 104] on input "b. Encourage the development team to select feedback they find most relevant be…" at bounding box center [155, 102] width 0 height 5
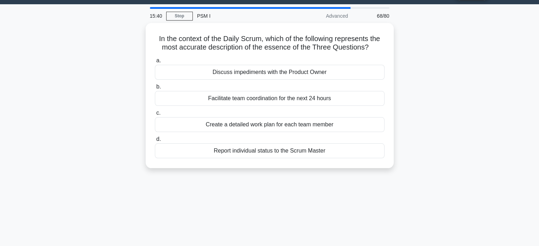
scroll to position [0, 0]
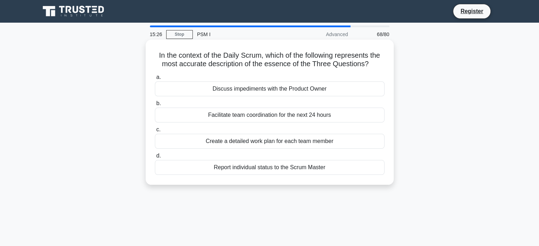
click at [269, 114] on div "Facilitate team coordination for the next 24 hours" at bounding box center [270, 115] width 230 height 15
click at [155, 106] on input "b. Facilitate team coordination for the next 24 hours" at bounding box center [155, 103] width 0 height 5
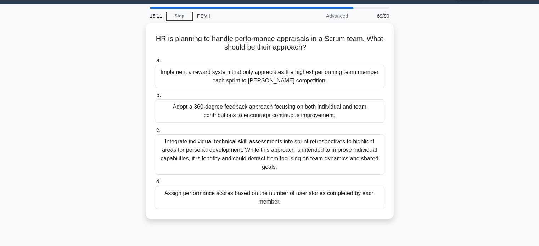
scroll to position [19, 0]
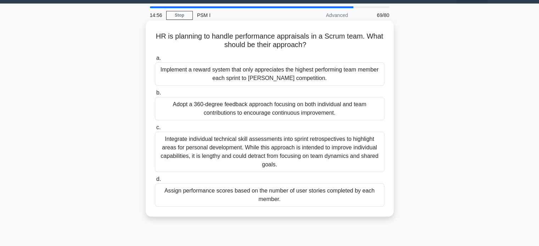
click at [302, 153] on div "Integrate individual technical skill assessments into sprint retrospectives to …" at bounding box center [270, 152] width 230 height 40
click at [155, 130] on input "c. Integrate individual technical skill assessments into sprint retrospectives …" at bounding box center [155, 127] width 0 height 5
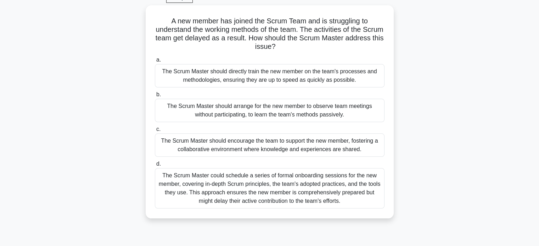
scroll to position [36, 0]
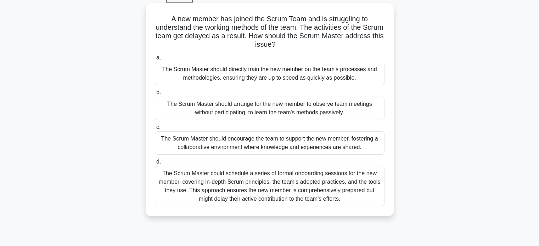
click at [312, 140] on div "The Scrum Master should encourage the team to support the new member, fostering…" at bounding box center [270, 142] width 230 height 23
click at [155, 130] on input "c. The Scrum Master should encourage the team to support the new member, foster…" at bounding box center [155, 127] width 0 height 5
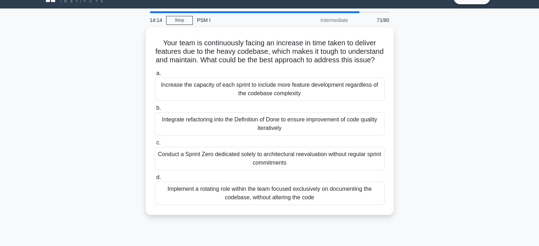
scroll to position [15, 0]
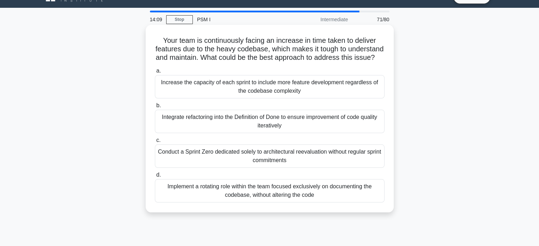
click at [303, 132] on div "Integrate refactoring into the Definition of Done to ensure improvement of code…" at bounding box center [270, 121] width 230 height 23
click at [155, 108] on input "b. Integrate refactoring into the Definition of Done to ensure improvement of c…" at bounding box center [155, 105] width 0 height 5
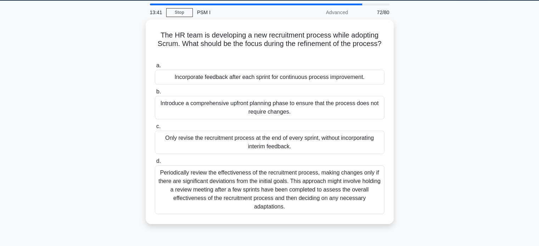
scroll to position [22, 0]
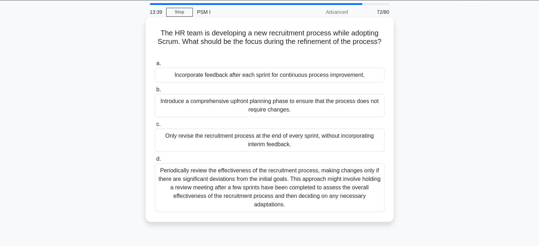
click at [242, 178] on div "Periodically review the effectiveness of the recruitment process, making change…" at bounding box center [270, 187] width 230 height 49
click at [155, 162] on input "d. Periodically review the effectiveness of the recruitment process, making cha…" at bounding box center [155, 159] width 0 height 5
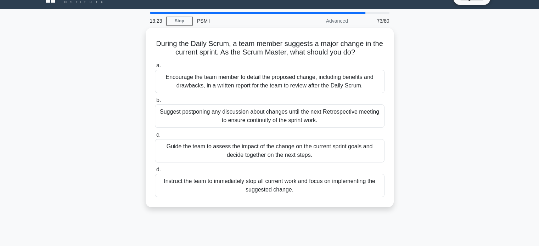
scroll to position [13, 0]
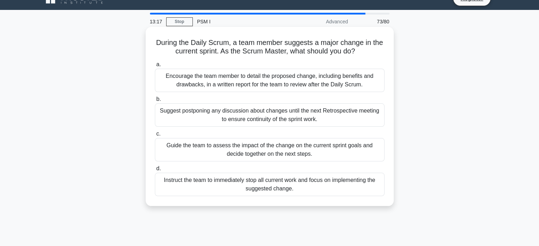
click at [340, 114] on div "Suggest postponing any discussion about changes until the next Retrospective me…" at bounding box center [270, 114] width 230 height 23
click at [155, 102] on input "b. Suggest postponing any discussion about changes until the next Retrospective…" at bounding box center [155, 99] width 0 height 5
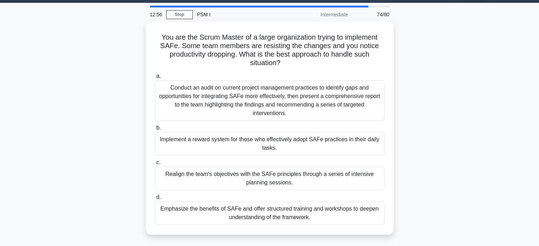
scroll to position [20, 0]
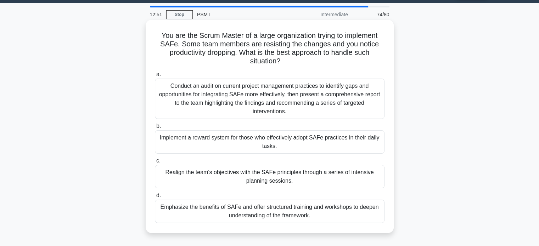
click at [310, 210] on div "Emphasize the benefits of SAFe and offer structured training and workshops to d…" at bounding box center [270, 211] width 230 height 23
click at [155, 198] on input "d. Emphasize the benefits of SAFe and offer structured training and workshops t…" at bounding box center [155, 195] width 0 height 5
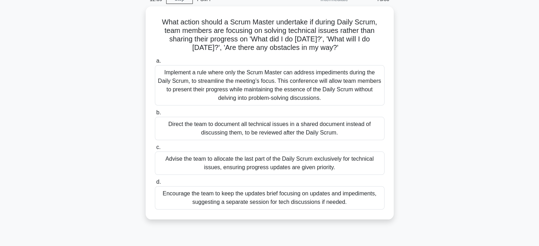
scroll to position [37, 0]
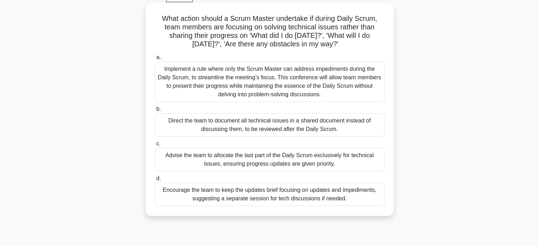
click at [315, 194] on div "Encourage the team to keep the updates brief focusing on updates and impediment…" at bounding box center [270, 194] width 230 height 23
click at [155, 181] on input "d. Encourage the team to keep the updates brief focusing on updates and impedim…" at bounding box center [155, 178] width 0 height 5
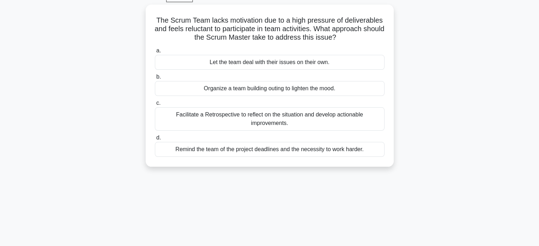
scroll to position [0, 0]
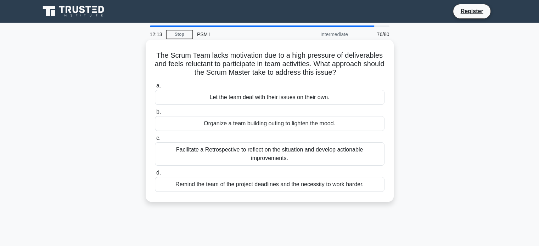
click at [327, 153] on div "Facilitate a Retrospective to reflect on the situation and develop actionable i…" at bounding box center [270, 153] width 230 height 23
click at [155, 141] on input "c. Facilitate a Retrospective to reflect on the situation and develop actionabl…" at bounding box center [155, 138] width 0 height 5
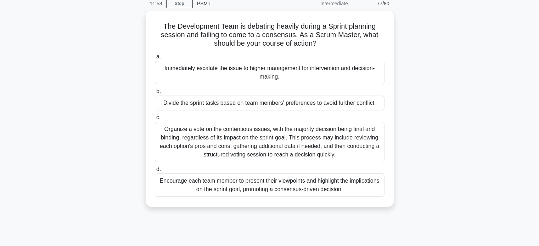
scroll to position [31, 0]
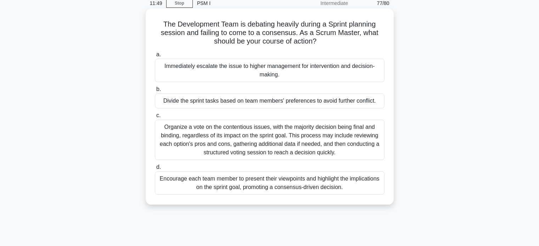
click at [307, 182] on div "Encourage each team member to present their viewpoints and highlight the implic…" at bounding box center [270, 182] width 230 height 23
click at [155, 170] on input "d. Encourage each team member to present their viewpoints and highlight the imp…" at bounding box center [155, 167] width 0 height 5
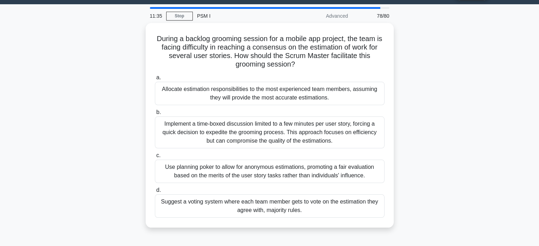
scroll to position [18, 0]
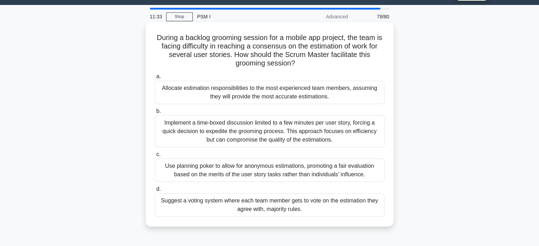
click at [322, 202] on div "Suggest a voting system where each team member gets to vote on the estimation t…" at bounding box center [270, 204] width 230 height 23
click at [155, 192] on input "d. Suggest a voting system where each team member gets to vote on the estimatio…" at bounding box center [155, 189] width 0 height 5
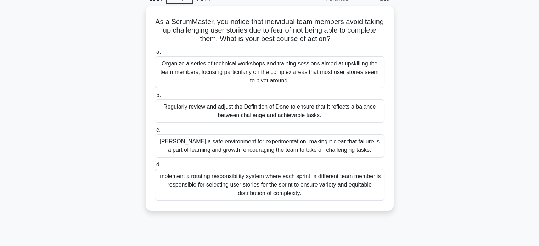
scroll to position [38, 0]
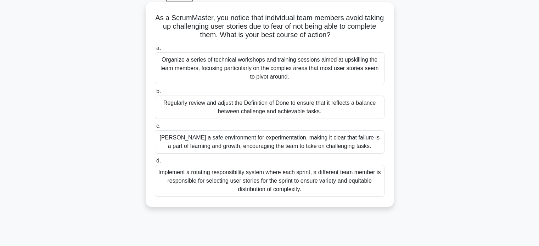
click at [294, 144] on div "Foster a safe environment for experimentation, making it clear that failure is …" at bounding box center [270, 141] width 230 height 23
click at [155, 129] on input "c. Foster a safe environment for experimentation, making it clear that failure …" at bounding box center [155, 126] width 0 height 5
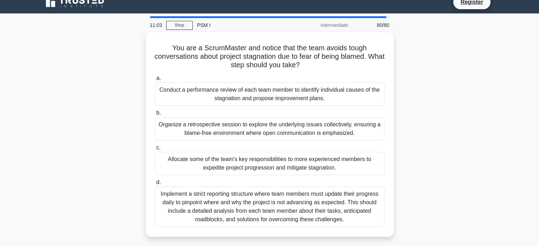
scroll to position [10, 0]
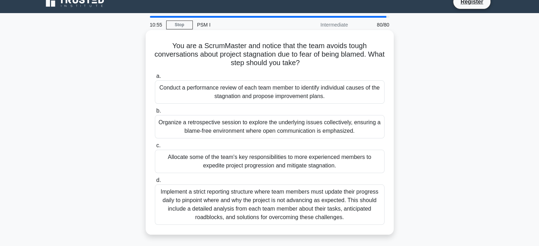
click at [363, 130] on div "Organize a retrospective session to explore the underlying issues collectively,…" at bounding box center [270, 126] width 230 height 23
click at [155, 113] on input "b. Organize a retrospective session to explore the underlying issues collective…" at bounding box center [155, 111] width 0 height 5
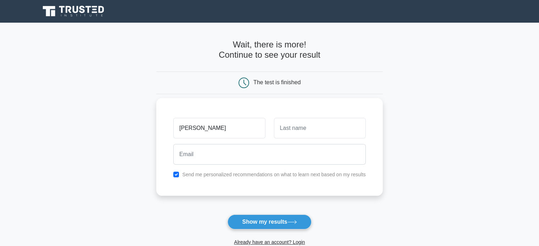
type input "[PERSON_NAME]"
click at [298, 129] on input "text" at bounding box center [320, 128] width 92 height 21
type input "F"
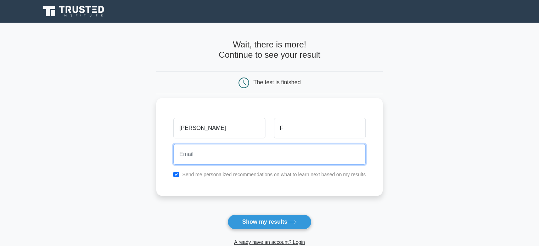
click at [232, 156] on input "email" at bounding box center [269, 154] width 192 height 21
type input "laura.fernandez.marquez@gmail.com"
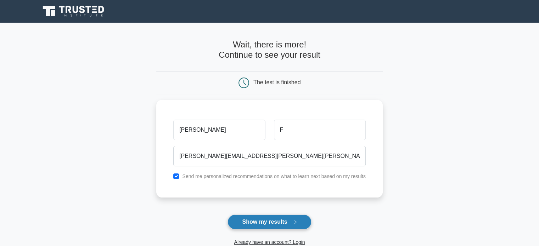
click at [278, 222] on button "Show my results" at bounding box center [269, 222] width 84 height 15
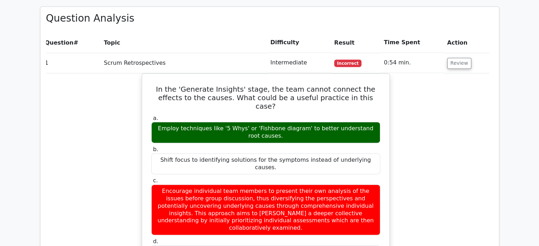
scroll to position [954, 0]
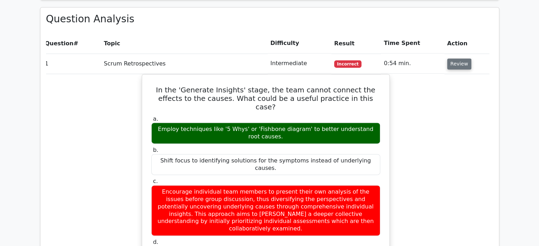
click at [459, 58] on button "Review" at bounding box center [459, 63] width 24 height 11
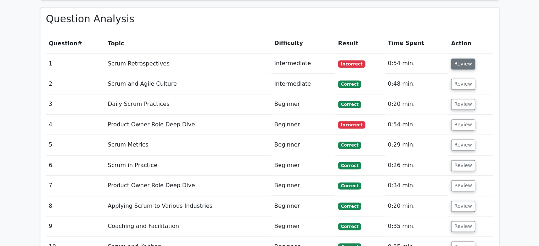
click at [459, 58] on button "Review" at bounding box center [463, 63] width 24 height 11
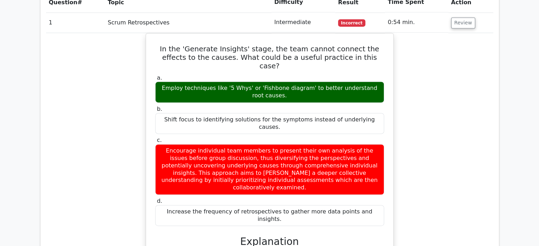
scroll to position [1004, 0]
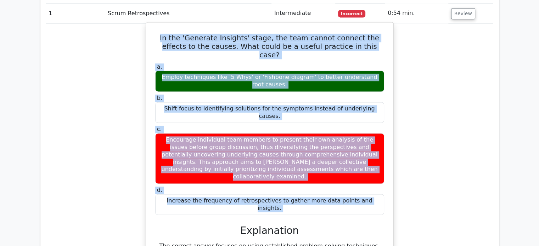
drag, startPoint x: 155, startPoint y: 11, endPoint x: 241, endPoint y: 161, distance: 172.8
click at [241, 161] on div "In the 'Generate Insights' stage, the team cannot connect the effects to the ca…" at bounding box center [270, 180] width 242 height 310
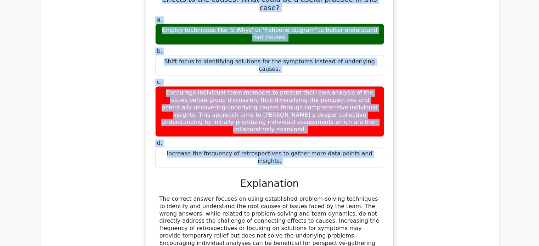
scroll to position [1058, 0]
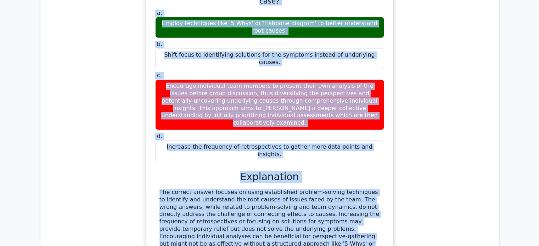
click at [256, 210] on div "In the 'Generate Insights' stage, the team cannot connect the effects to the ca…" at bounding box center [270, 126] width 242 height 310
copy div "In the 'Generate Insights' stage, the team cannot connect the effects to the ca…"
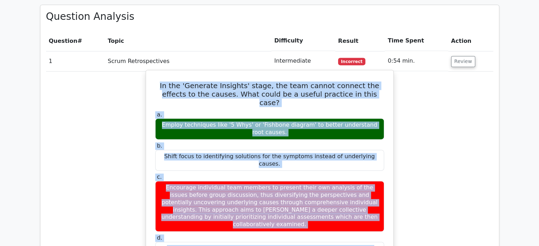
scroll to position [956, 0]
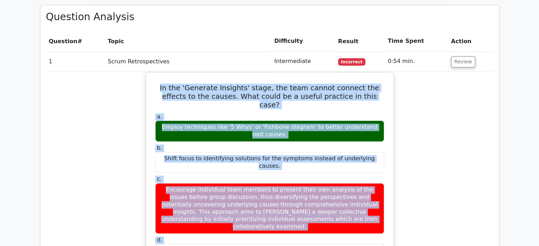
click at [447, 137] on div "In the 'Generate Insights' stage, the team cannot connect the effects to the ca…" at bounding box center [269, 234] width 447 height 325
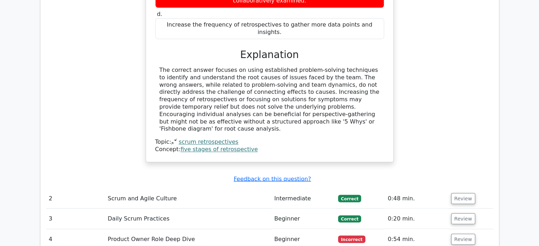
scroll to position [1184, 0]
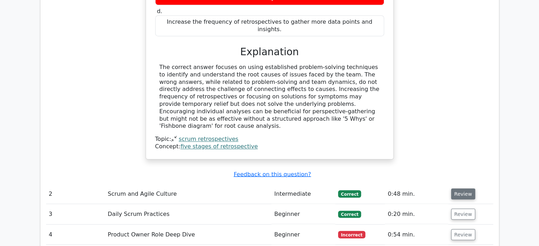
click at [456, 188] on button "Review" at bounding box center [463, 193] width 24 height 11
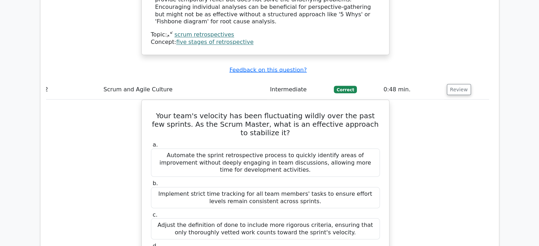
scroll to position [1297, 0]
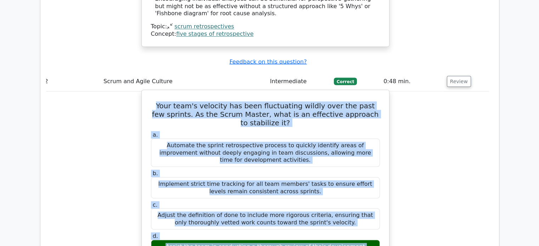
drag, startPoint x: 160, startPoint y: 39, endPoint x: 297, endPoint y: 199, distance: 211.0
click at [297, 199] on div "Your team's velocity has been fluctuating wildly over the past few sprints. As …" at bounding box center [266, 240] width 242 height 295
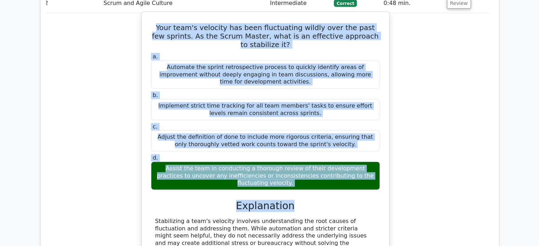
scroll to position [1375, 0]
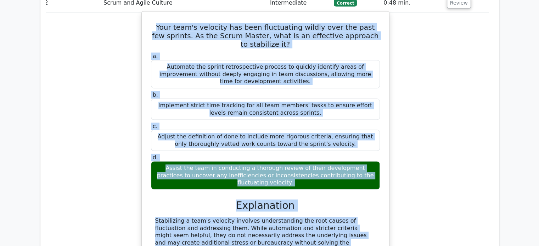
copy div "Your team's velocity has been fluctuating wildly over the past few sprints. As …"
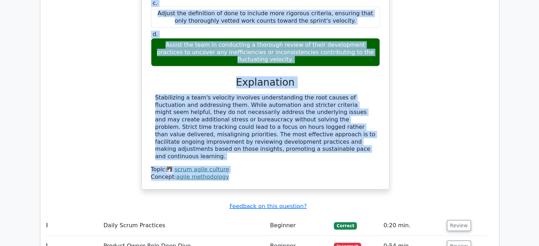
scroll to position [1554, 0]
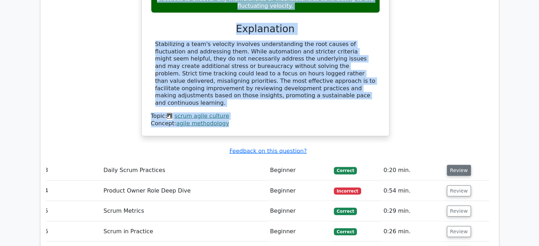
click at [456, 165] on button "Review" at bounding box center [459, 170] width 24 height 11
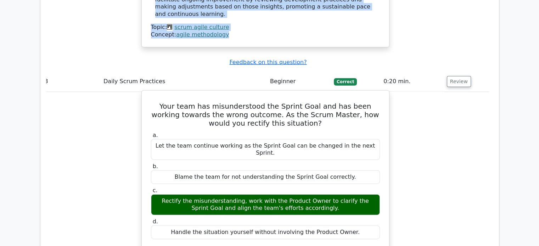
scroll to position [1644, 0]
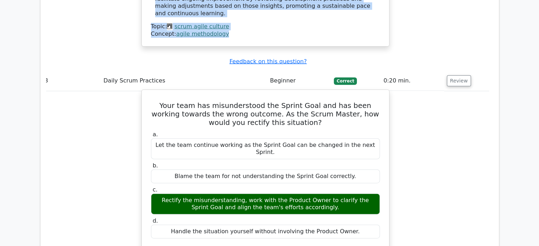
drag, startPoint x: 156, startPoint y: 24, endPoint x: 363, endPoint y: 144, distance: 239.5
copy div "Your team has misunderstood the Sprint Goal and has been working towards the wr…"
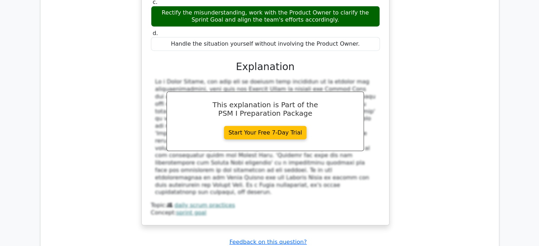
scroll to position [1832, 0]
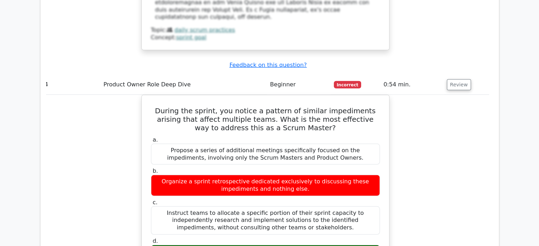
scroll to position [2001, 0]
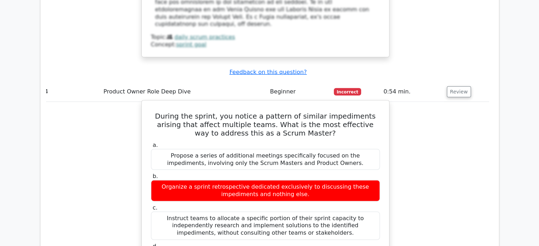
drag, startPoint x: 155, startPoint y: 12, endPoint x: 314, endPoint y: 161, distance: 218.0
copy div "During the sprint, you notice a pattern of similar impediments arising that aff…"
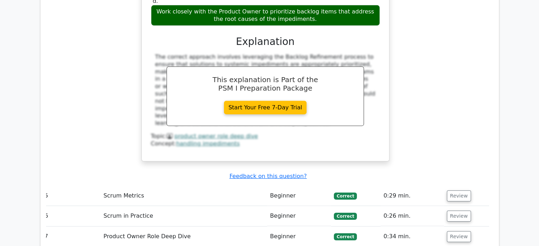
scroll to position [2249, 0]
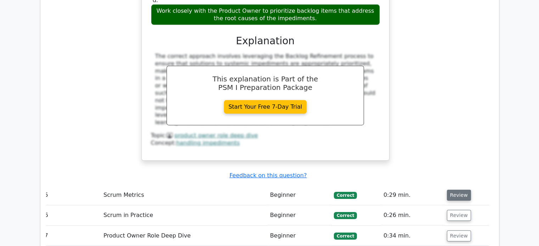
click at [456, 190] on button "Review" at bounding box center [459, 195] width 24 height 11
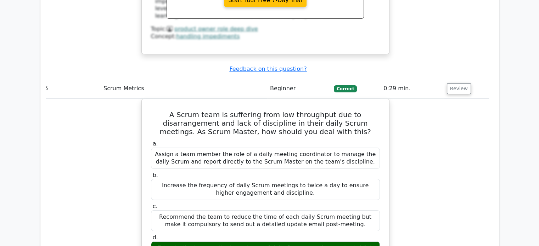
scroll to position [2355, 0]
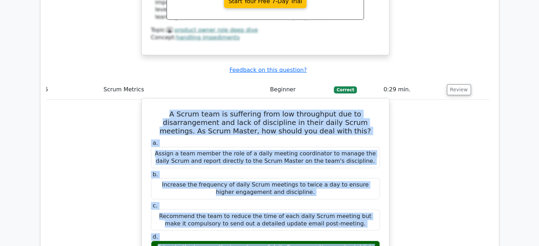
drag, startPoint x: 152, startPoint y: 11, endPoint x: 220, endPoint y: 180, distance: 182.1
click at [220, 180] on div "A Scrum team is suffering from low throughput due to disarrangement and lack of…" at bounding box center [266, 237] width 242 height 273
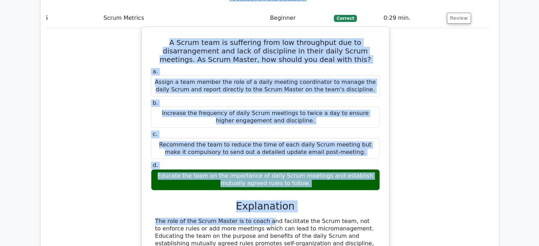
scroll to position [2427, 0]
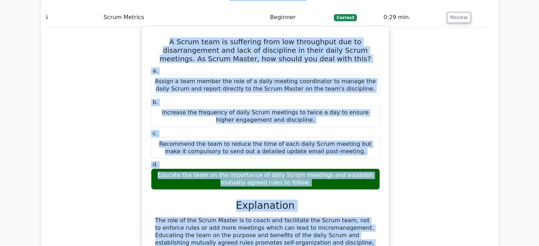
copy div "A Scrum team is suffering from low throughput due to disarrangement and lack of…"
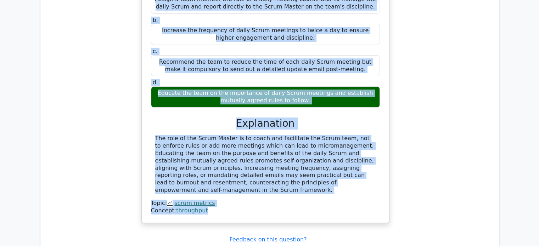
scroll to position [2511, 0]
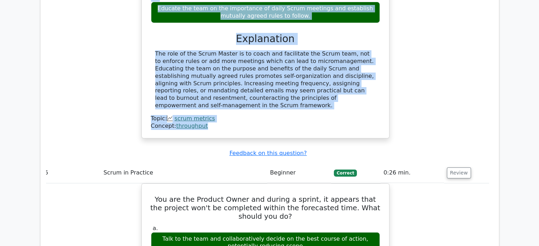
scroll to position [2628, 0]
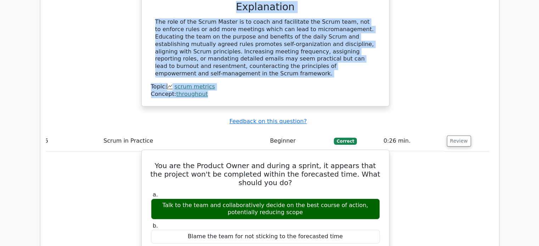
drag, startPoint x: 159, startPoint y: 53, endPoint x: 320, endPoint y: 176, distance: 202.9
copy div "You are the Product Owner and during a sprint, it appears that the project won'…"
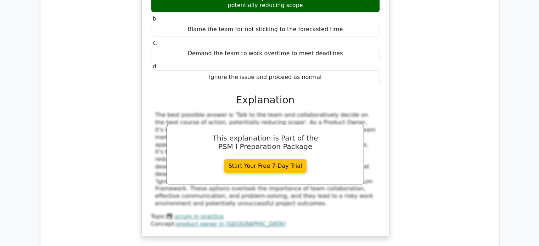
scroll to position [2837, 0]
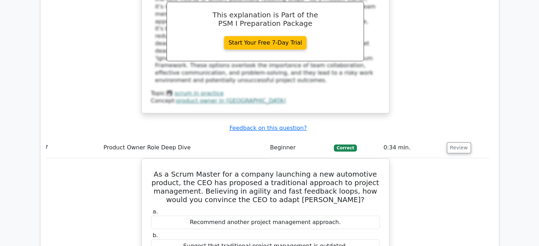
scroll to position [2960, 0]
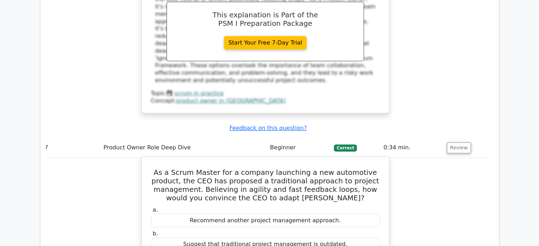
drag, startPoint x: 150, startPoint y: 51, endPoint x: 344, endPoint y: 176, distance: 230.8
copy div "As a Scrum Master for a company launching a new automotive product, the CEO has…"
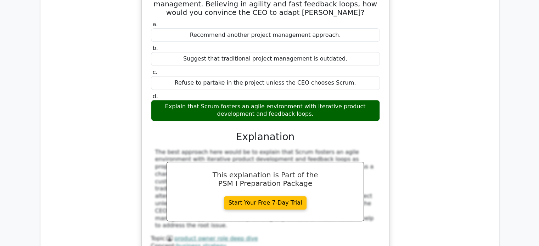
scroll to position [3150, 0]
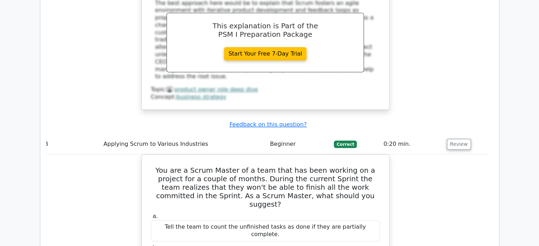
scroll to position [3298, 0]
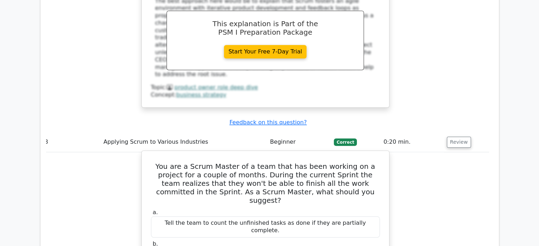
drag, startPoint x: 154, startPoint y: 43, endPoint x: 255, endPoint y: 165, distance: 159.2
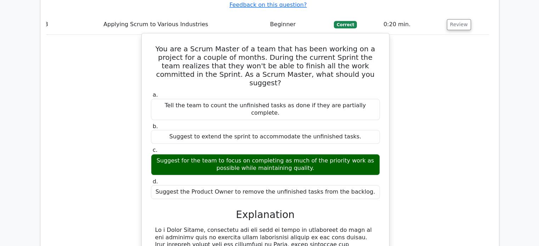
scroll to position [3416, 0]
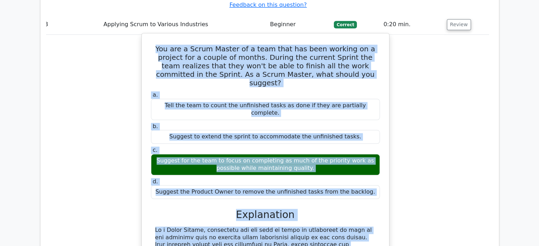
copy div "You are a Scrum Master of a team that has been working on a project for a coupl…"
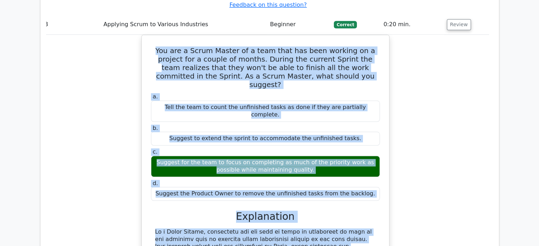
click at [455, 142] on div "You are a Scrum Master of a team that has been working on a project for a coupl…" at bounding box center [265, 213] width 447 height 357
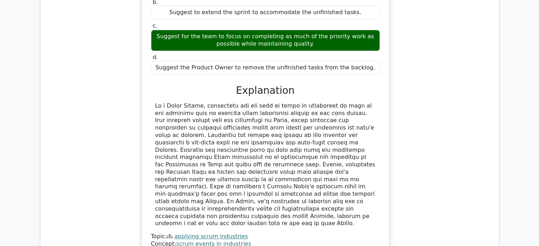
scroll to position [3543, 0]
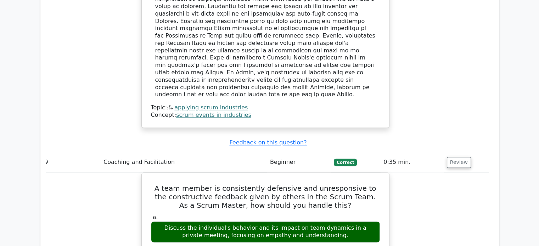
scroll to position [3671, 0]
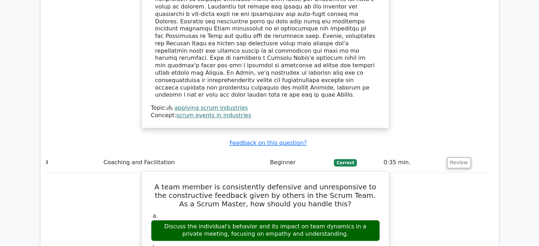
drag, startPoint x: 159, startPoint y: 30, endPoint x: 312, endPoint y: 174, distance: 210.5
copy div "A team member is consistently defensive and unresponsive to the constructive fe…"
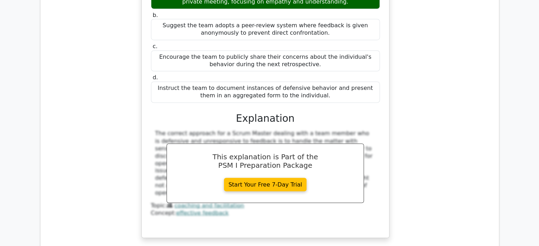
scroll to position [3910, 0]
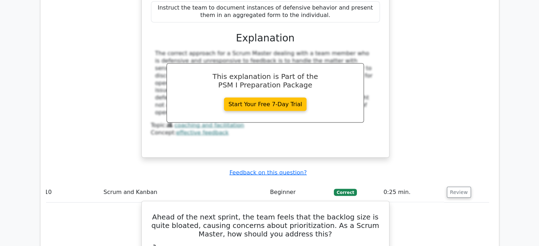
scroll to position [3984, 0]
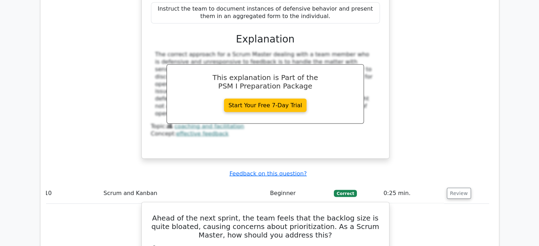
drag, startPoint x: 154, startPoint y: 62, endPoint x: 371, endPoint y: 178, distance: 246.1
copy div "Ahead of the next sprint, the team feels that the backlog size is quite bloated…"
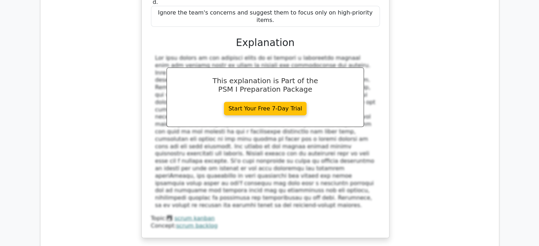
scroll to position [4320, 0]
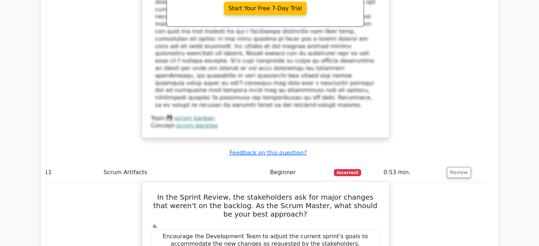
scroll to position [4399, 0]
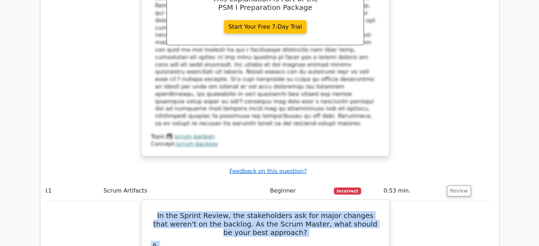
drag, startPoint x: 161, startPoint y: 27, endPoint x: 285, endPoint y: 213, distance: 223.7
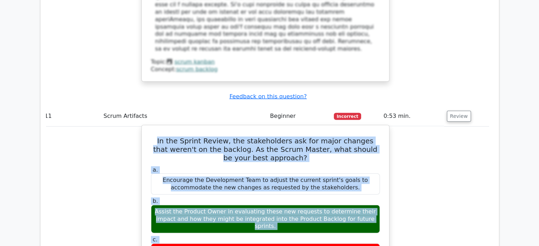
scroll to position [4507, 0]
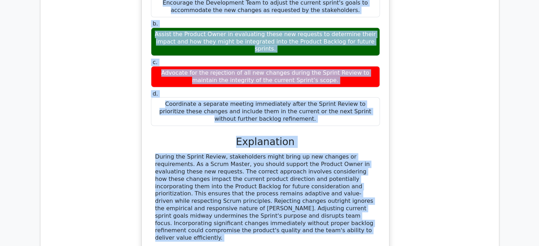
scroll to position [4654, 0]
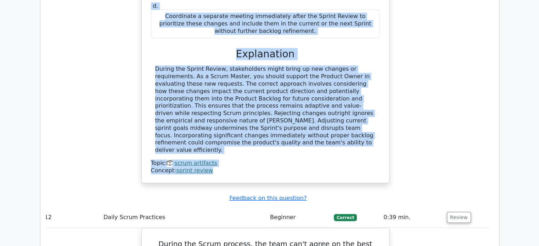
scroll to position [4746, 0]
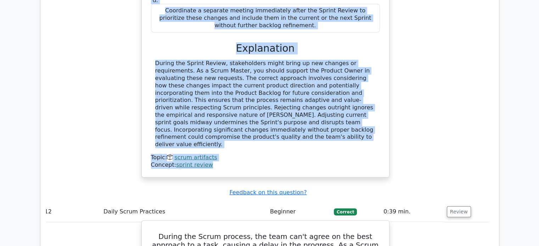
drag, startPoint x: 154, startPoint y: 28, endPoint x: 364, endPoint y: 182, distance: 260.5
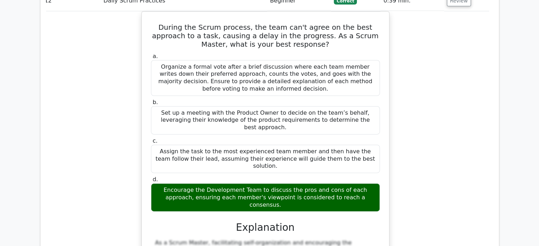
scroll to position [4958, 0]
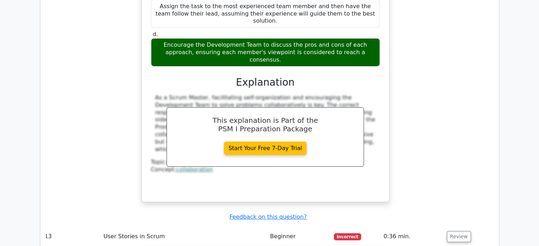
scroll to position [5101, 0]
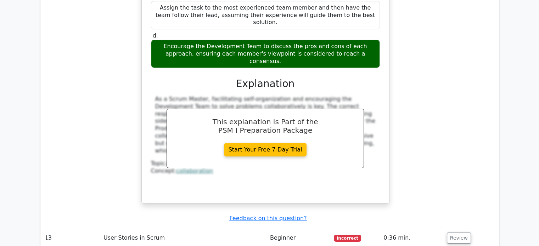
drag, startPoint x: 156, startPoint y: 30, endPoint x: 333, endPoint y: 211, distance: 253.2
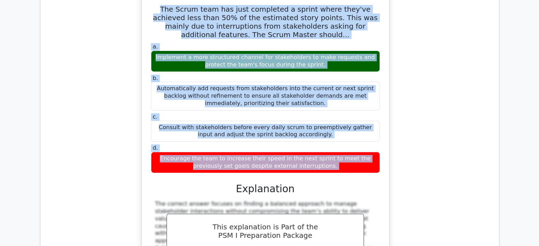
scroll to position [5357, 0]
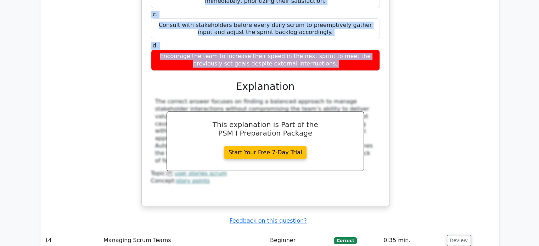
scroll to position [5469, 0]
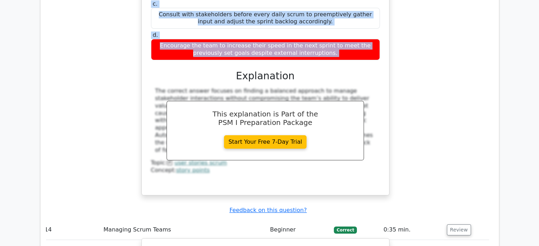
drag, startPoint x: 152, startPoint y: 22, endPoint x: 276, endPoint y: 163, distance: 187.7
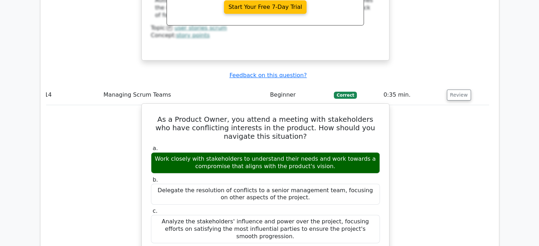
scroll to position [5608, 0]
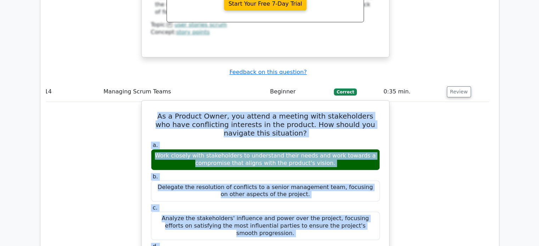
click at [248, 140] on div "As a Product Owner, you attend a meeting with stakeholders who have conflicting…" at bounding box center [266, 247] width 242 height 288
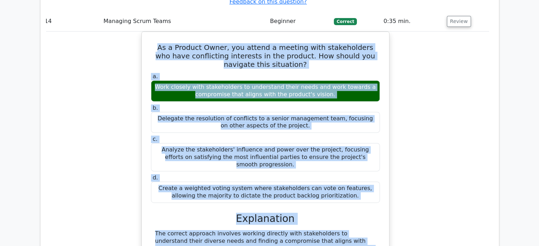
scroll to position [5678, 0]
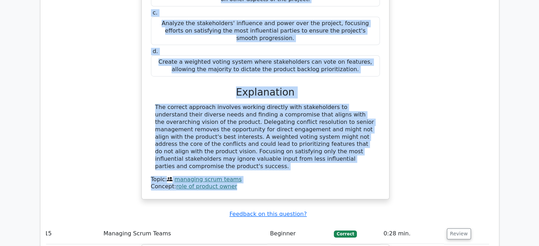
scroll to position [5792, 0]
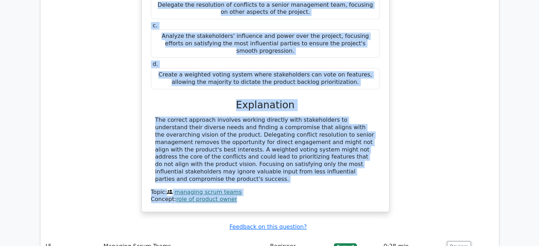
drag, startPoint x: 165, startPoint y: 22, endPoint x: 375, endPoint y: 136, distance: 238.5
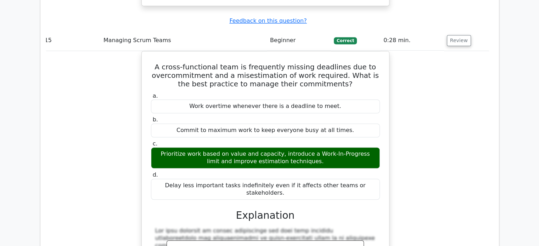
scroll to position [6001, 0]
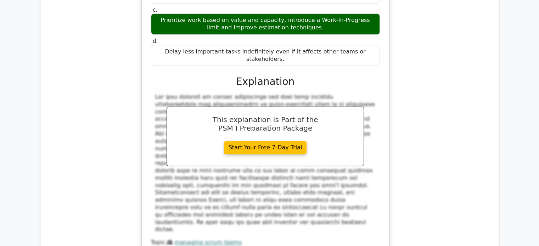
scroll to position [6132, 0]
drag, startPoint x: 162, startPoint y: 43, endPoint x: 364, endPoint y: 165, distance: 236.0
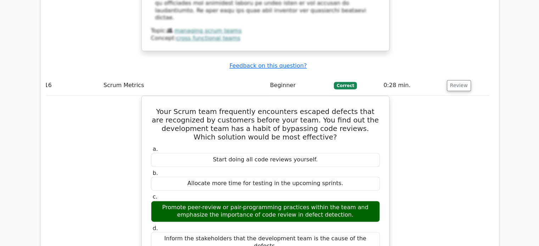
scroll to position [6345, 0]
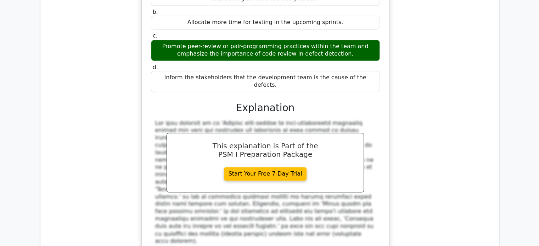
scroll to position [6506, 0]
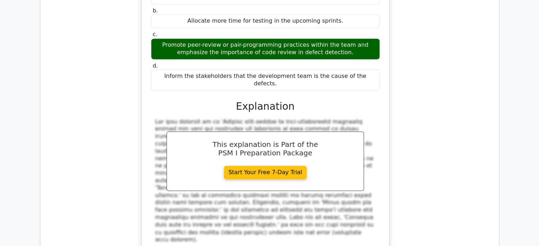
drag, startPoint x: 150, startPoint y: 30, endPoint x: 257, endPoint y: 177, distance: 181.9
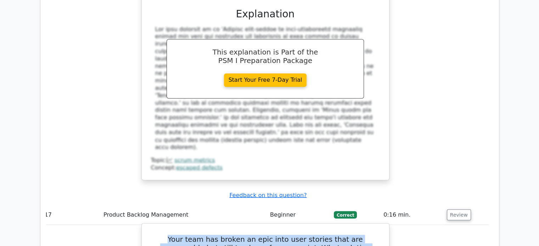
scroll to position [6600, 0]
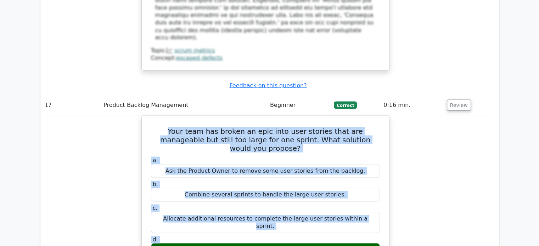
scroll to position [6709, 0]
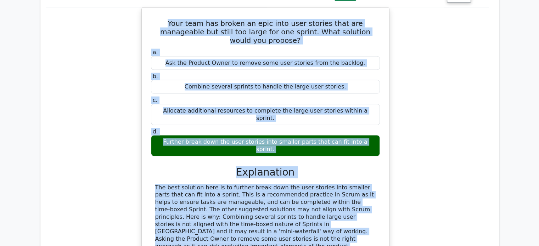
scroll to position [6816, 0]
drag, startPoint x: 153, startPoint y: 19, endPoint x: 331, endPoint y: 159, distance: 226.5
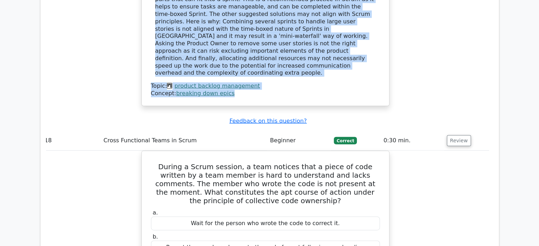
scroll to position [7018, 0]
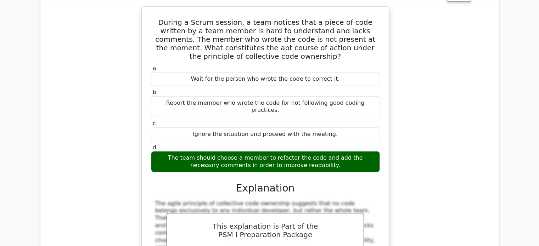
scroll to position [7155, 0]
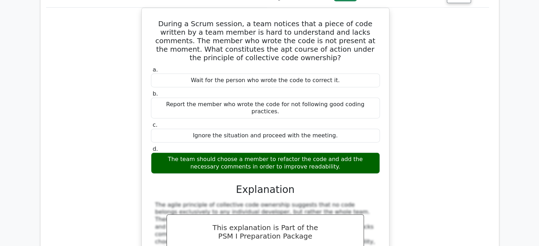
drag, startPoint x: 155, startPoint y: 21, endPoint x: 341, endPoint y: 172, distance: 239.5
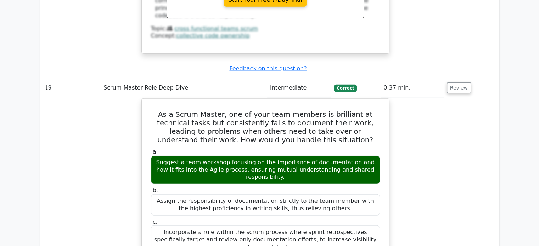
scroll to position [7412, 0]
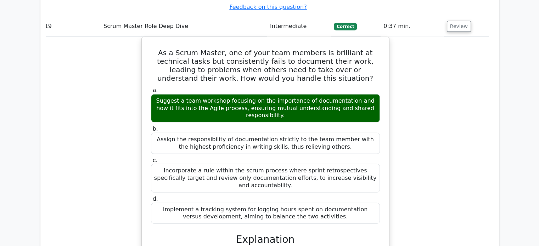
scroll to position [7499, 0]
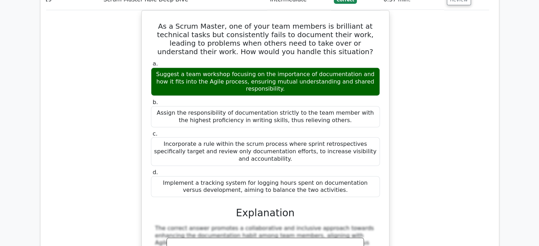
drag, startPoint x: 154, startPoint y: 26, endPoint x: 250, endPoint y: 153, distance: 158.9
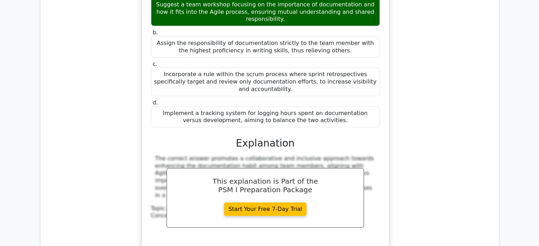
scroll to position [7570, 0]
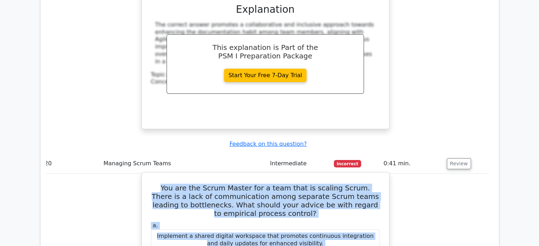
scroll to position [7703, 0]
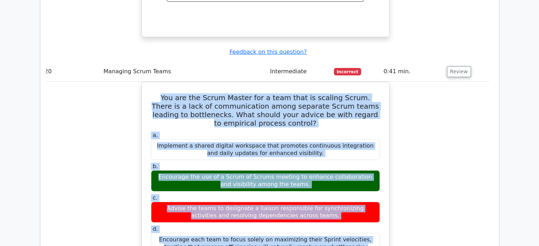
scroll to position [7794, 0]
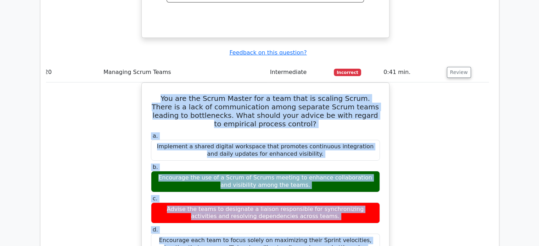
drag, startPoint x: 160, startPoint y: 64, endPoint x: 344, endPoint y: 196, distance: 226.2
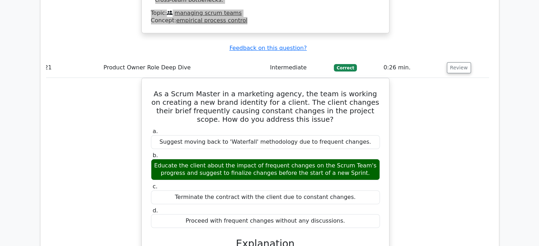
scroll to position [8147, 0]
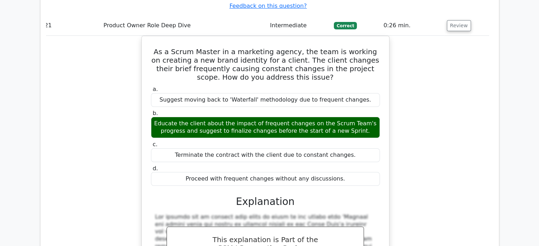
scroll to position [8187, 0]
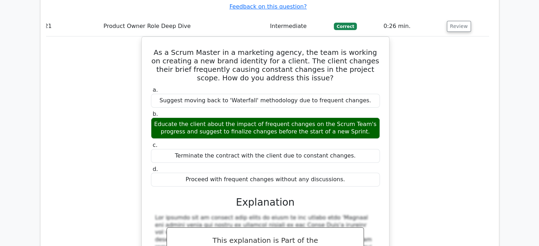
drag, startPoint x: 156, startPoint y: 19, endPoint x: 330, endPoint y: 166, distance: 227.9
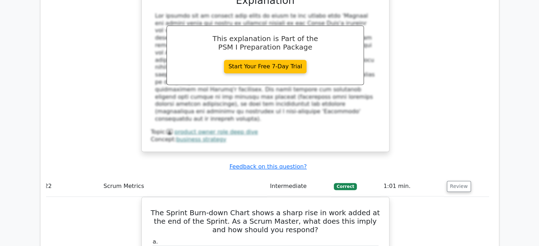
scroll to position [8389, 0]
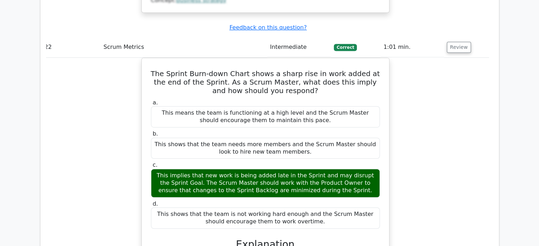
scroll to position [8529, 0]
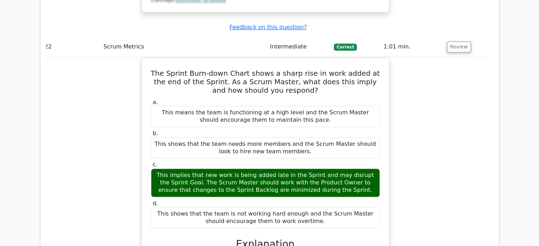
drag, startPoint x: 153, startPoint y: 43, endPoint x: 239, endPoint y: 152, distance: 138.5
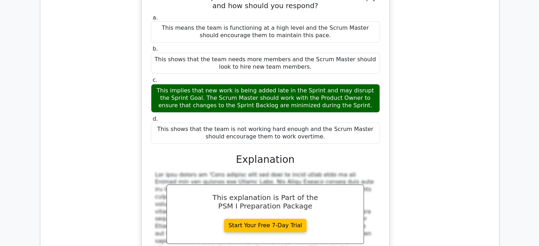
scroll to position [8614, 0]
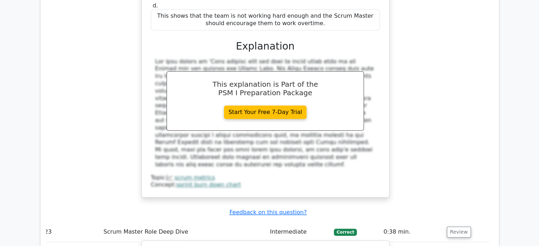
scroll to position [8727, 0]
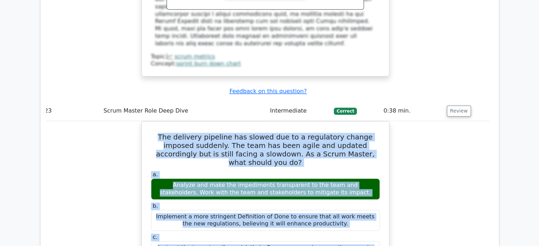
scroll to position [8847, 0]
drag, startPoint x: 155, startPoint y: 49, endPoint x: 358, endPoint y: 195, distance: 250.6
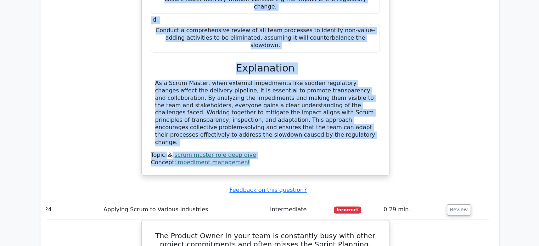
scroll to position [9106, 0]
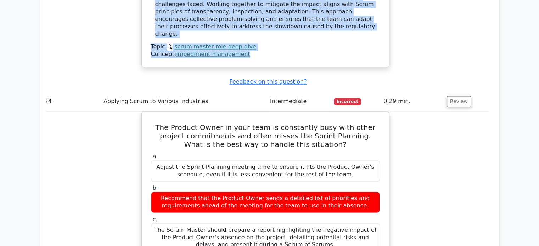
scroll to position [9213, 0]
drag, startPoint x: 152, startPoint y: 34, endPoint x: 358, endPoint y: 192, distance: 259.5
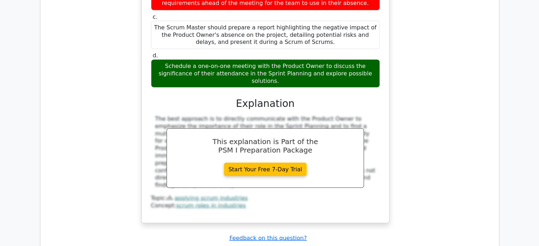
scroll to position [9416, 0]
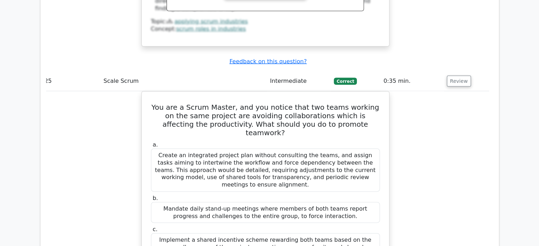
scroll to position [9589, 0]
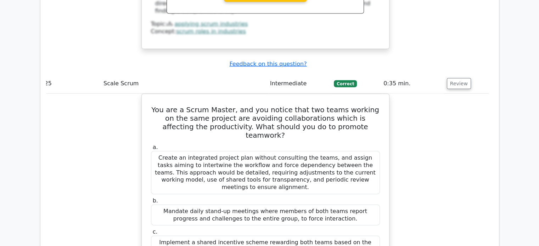
drag, startPoint x: 154, startPoint y: 17, endPoint x: 201, endPoint y: 103, distance: 98.1
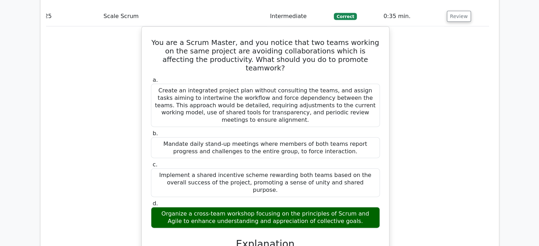
scroll to position [9656, 0]
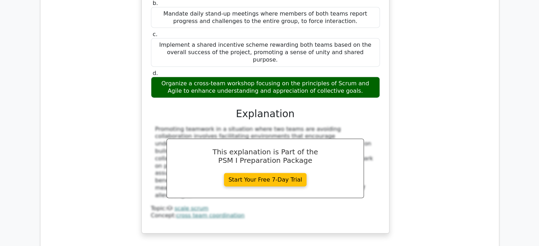
scroll to position [9787, 0]
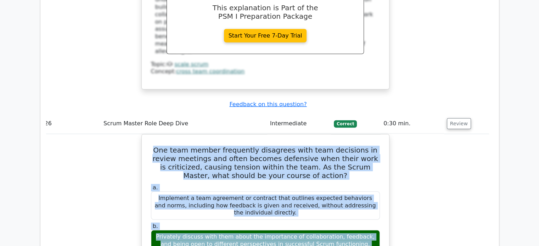
scroll to position [9931, 0]
drag, startPoint x: 160, startPoint y: 15, endPoint x: 313, endPoint y: 182, distance: 227.4
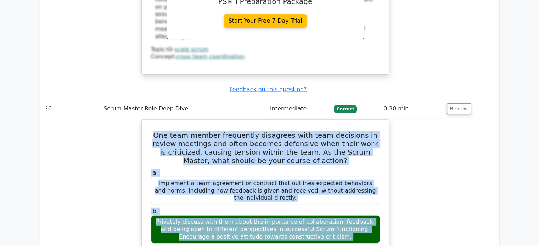
scroll to position [9948, 0]
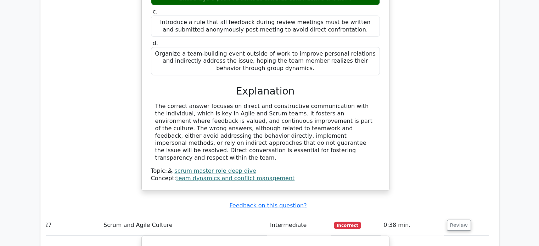
scroll to position [10184, 0]
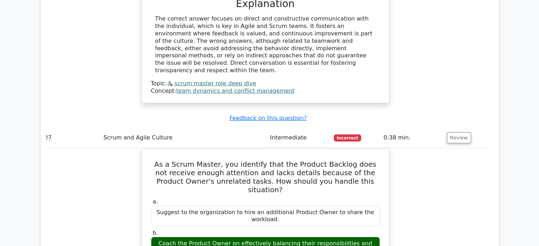
scroll to position [10273, 0]
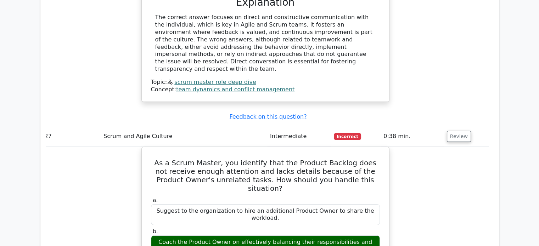
drag, startPoint x: 153, startPoint y: 44, endPoint x: 261, endPoint y: 198, distance: 188.3
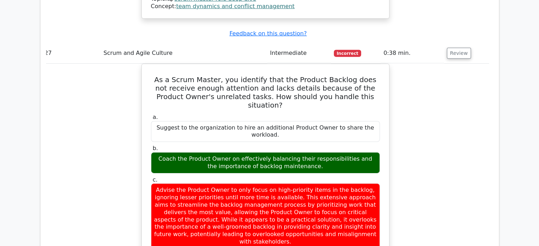
scroll to position [10356, 0]
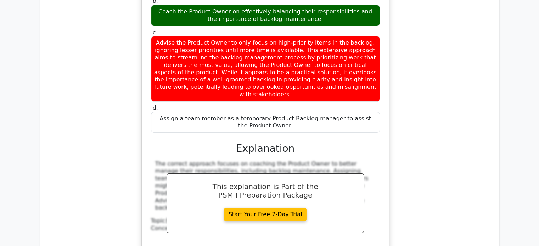
scroll to position [10504, 0]
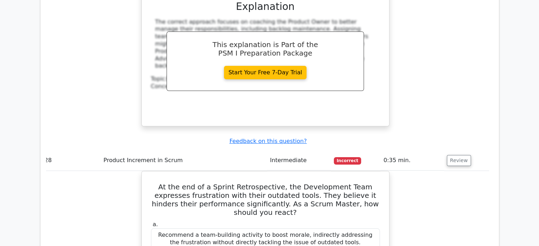
scroll to position [10646, 0]
drag, startPoint x: 152, startPoint y: 37, endPoint x: 218, endPoint y: 170, distance: 148.3
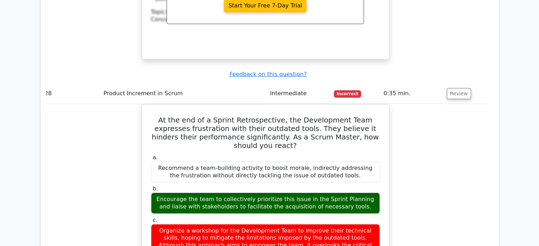
scroll to position [10713, 0]
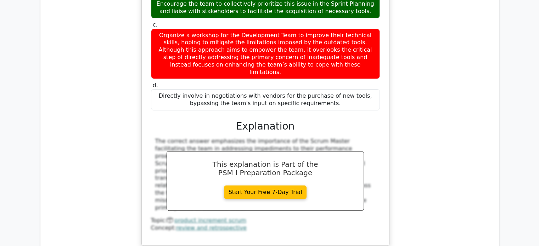
scroll to position [10909, 0]
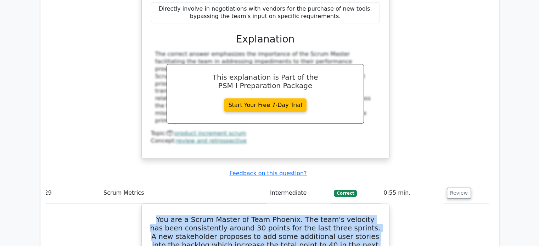
scroll to position [10997, 0]
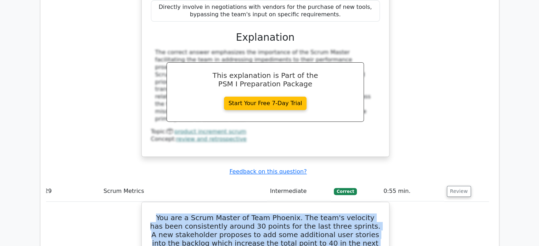
drag, startPoint x: 157, startPoint y: 25, endPoint x: 371, endPoint y: 159, distance: 251.8
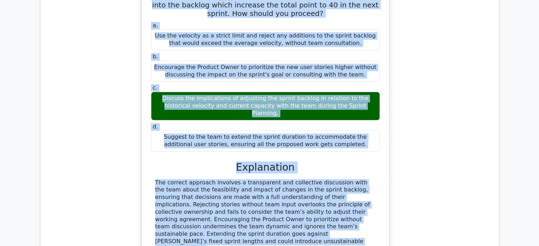
scroll to position [11236, 0]
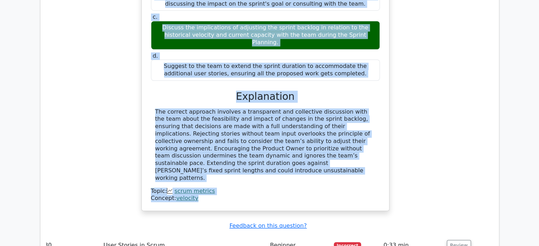
scroll to position [11299, 0]
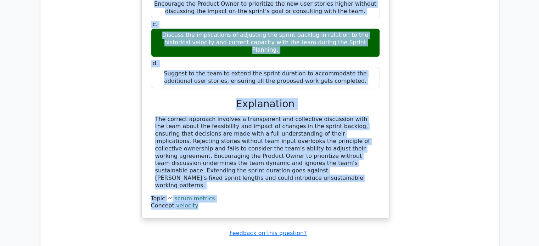
drag, startPoint x: 153, startPoint y: 59, endPoint x: 333, endPoint y: 199, distance: 228.2
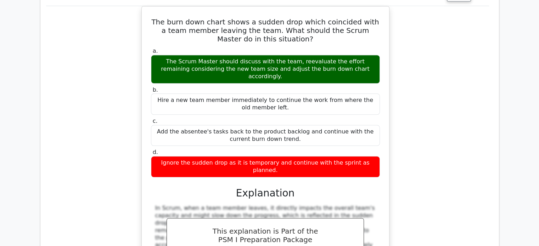
scroll to position [11559, 0]
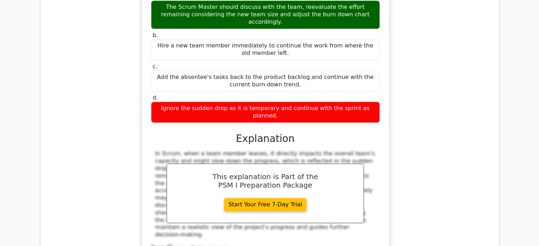
scroll to position [11611, 0]
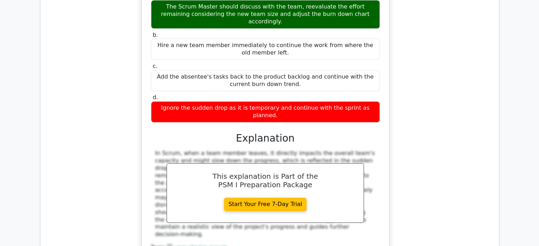
drag, startPoint x: 153, startPoint y: 82, endPoint x: 280, endPoint y: 227, distance: 192.8
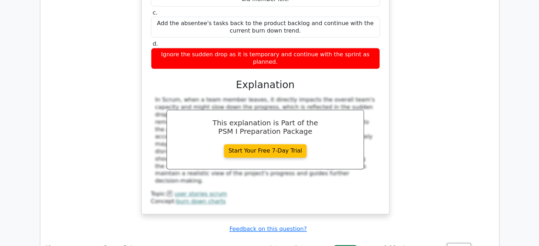
scroll to position [11708, 0]
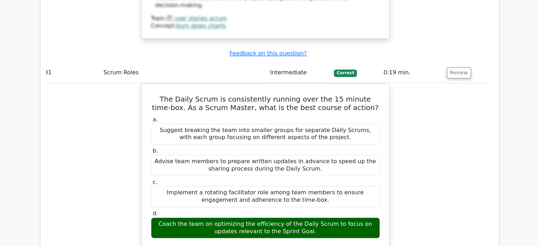
scroll to position [11840, 0]
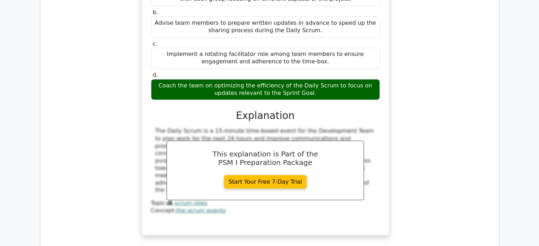
scroll to position [11979, 0]
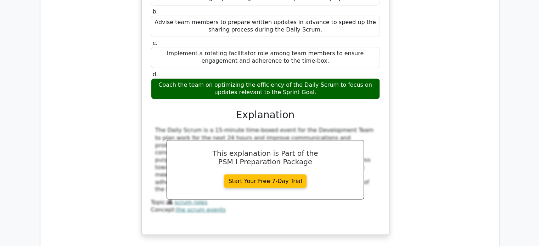
drag, startPoint x: 152, startPoint y: 39, endPoint x: 321, endPoint y: 180, distance: 220.8
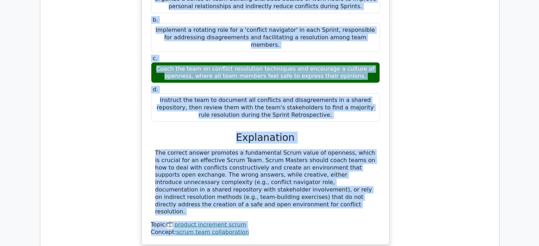
scroll to position [12306, 0]
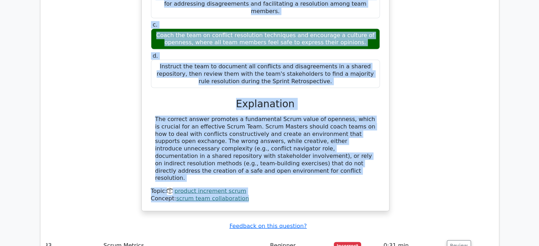
scroll to position [12348, 0]
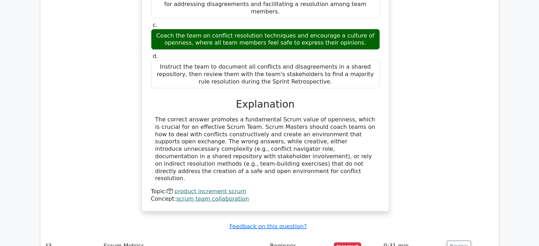
drag, startPoint x: 163, startPoint y: 12, endPoint x: 358, endPoint y: 163, distance: 246.3
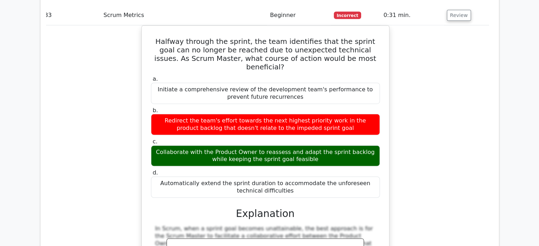
scroll to position [12587, 0]
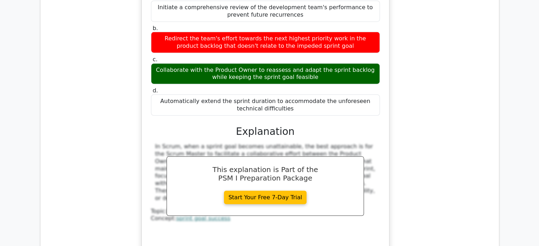
scroll to position [12669, 0]
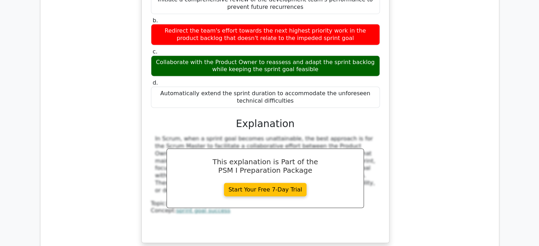
drag, startPoint x: 163, startPoint y: 27, endPoint x: 234, endPoint y: 154, distance: 146.4
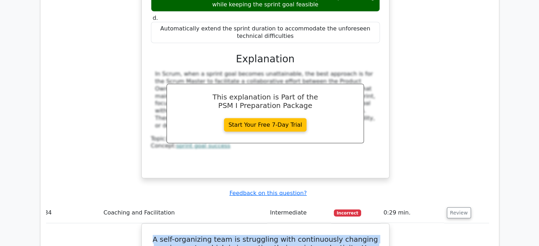
scroll to position [12735, 0]
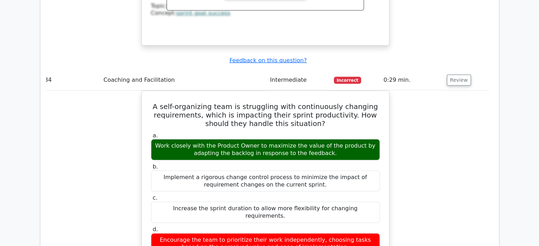
scroll to position [12884, 0]
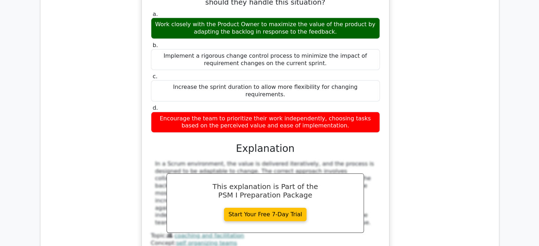
scroll to position [12989, 0]
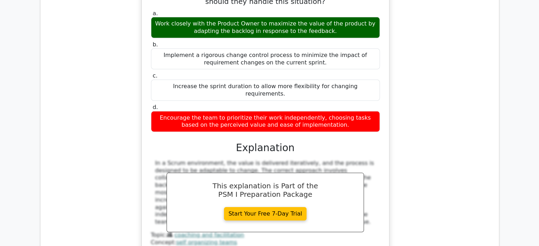
drag, startPoint x: 155, startPoint y: 30, endPoint x: 374, endPoint y: 177, distance: 263.5
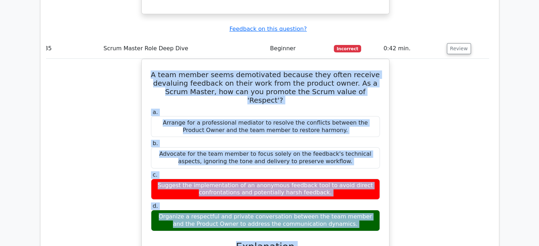
scroll to position [13245, 0]
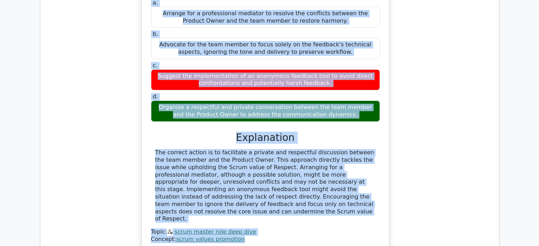
scroll to position [13355, 0]
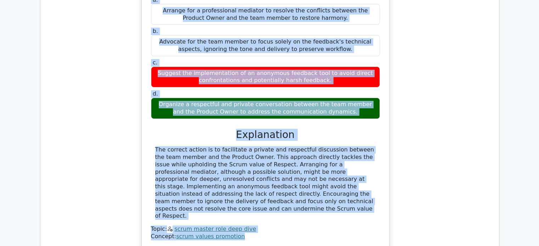
drag, startPoint x: 155, startPoint y: 15, endPoint x: 380, endPoint y: 148, distance: 261.3
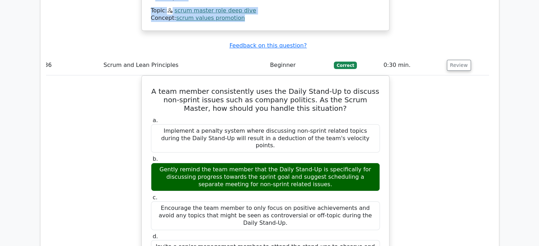
scroll to position [13574, 0]
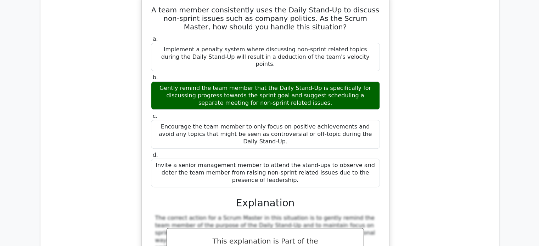
scroll to position [13656, 0]
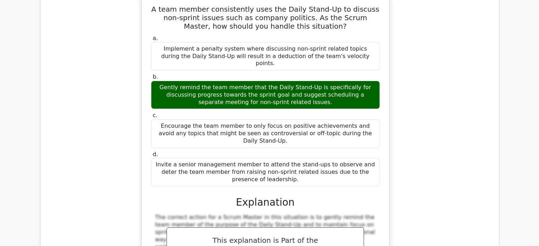
drag, startPoint x: 154, startPoint y: 49, endPoint x: 225, endPoint y: 126, distance: 105.0
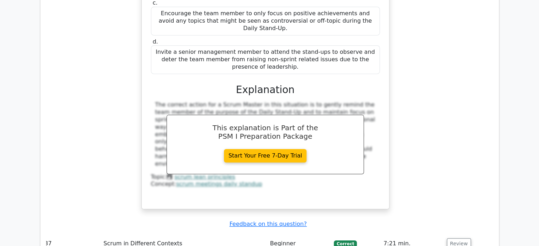
scroll to position [13770, 0]
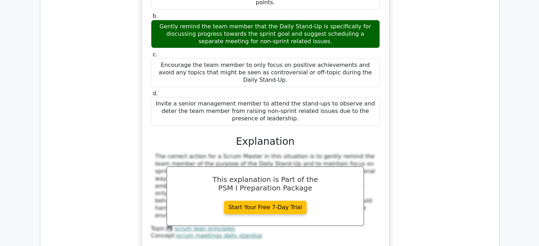
scroll to position [13718, 0]
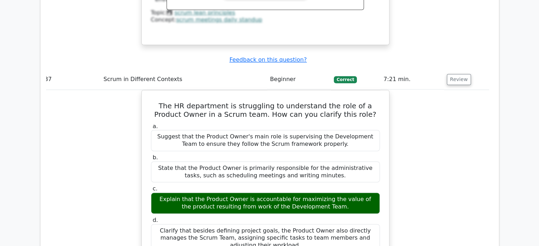
scroll to position [13934, 0]
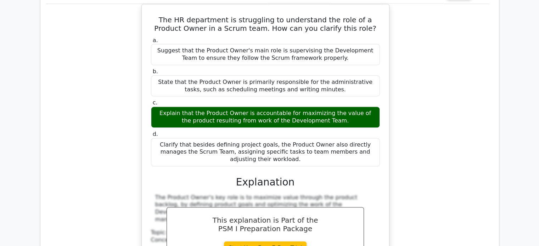
scroll to position [14022, 0]
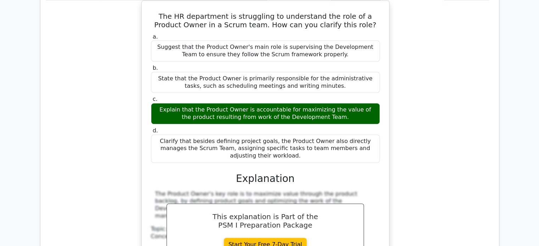
drag, startPoint x: 159, startPoint y: 35, endPoint x: 315, endPoint y: 178, distance: 211.8
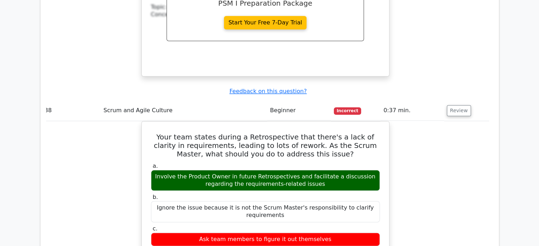
scroll to position [14246, 0]
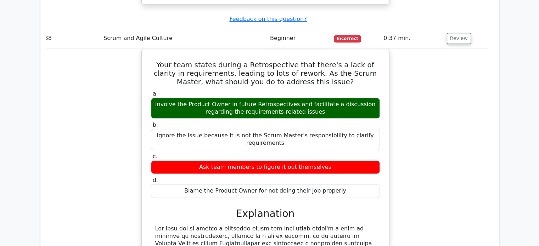
scroll to position [14356, 0]
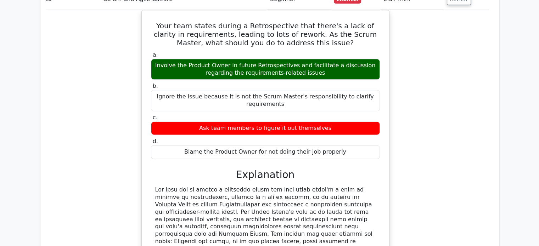
drag, startPoint x: 160, startPoint y: 47, endPoint x: 311, endPoint y: 178, distance: 199.9
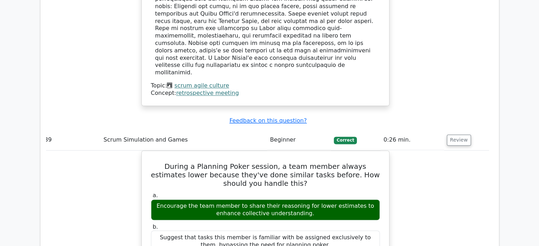
scroll to position [14593, 0]
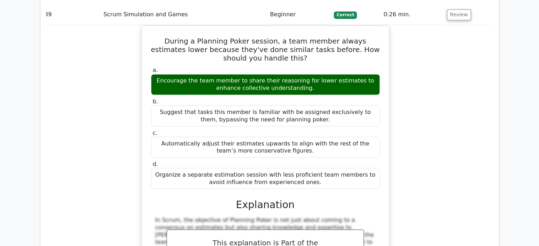
scroll to position [14716, 0]
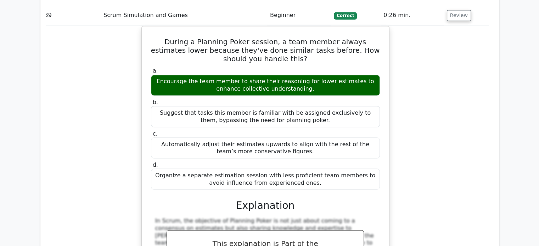
drag, startPoint x: 163, startPoint y: 15, endPoint x: 255, endPoint y: 167, distance: 177.9
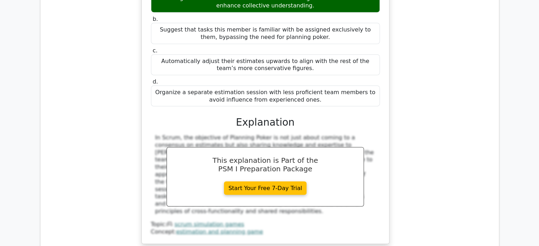
scroll to position [14801, 0]
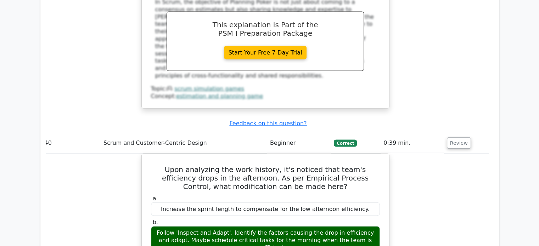
scroll to position [14936, 0]
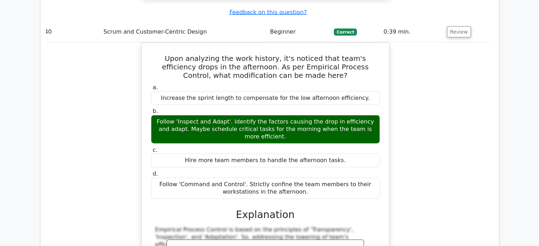
scroll to position [15046, 0]
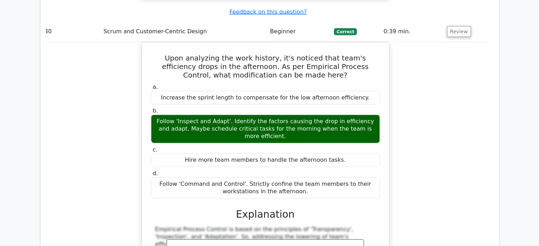
drag, startPoint x: 150, startPoint y: 39, endPoint x: 340, endPoint y: 167, distance: 228.9
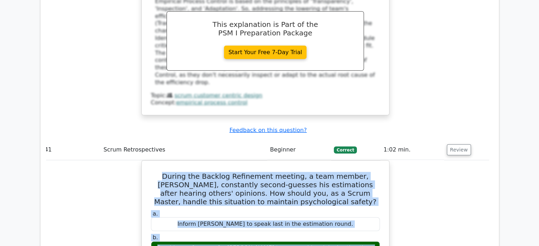
scroll to position [15277, 0]
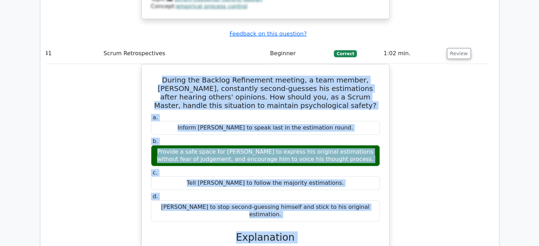
scroll to position [15373, 0]
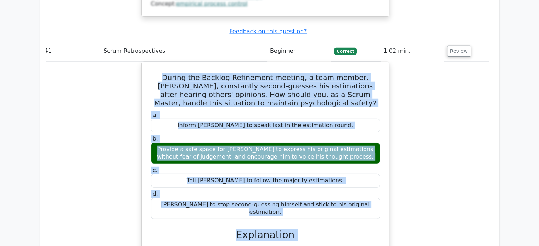
drag, startPoint x: 154, startPoint y: 56, endPoint x: 326, endPoint y: 171, distance: 206.0
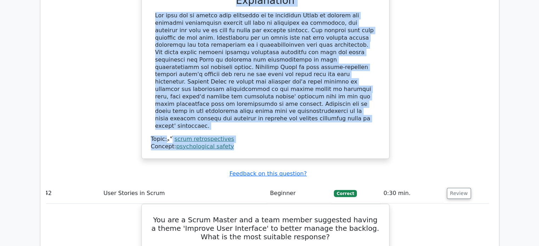
scroll to position [15610, 0]
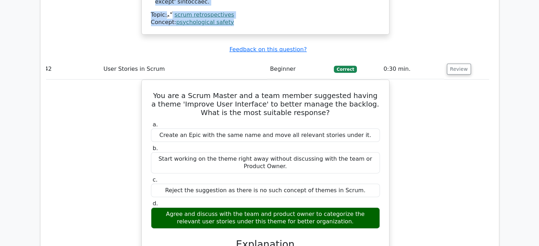
scroll to position [15731, 0]
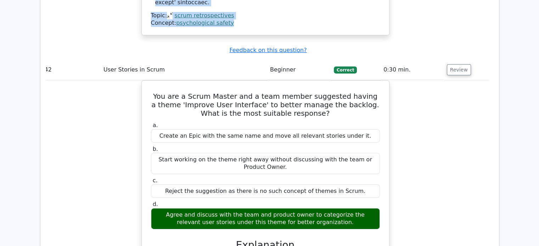
drag, startPoint x: 153, startPoint y: 20, endPoint x: 227, endPoint y: 146, distance: 145.8
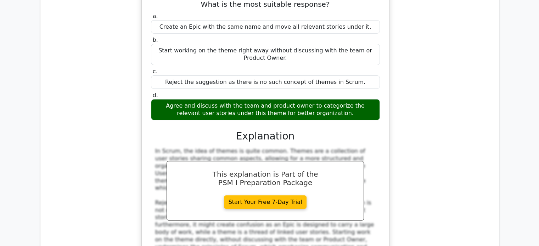
scroll to position [15842, 0]
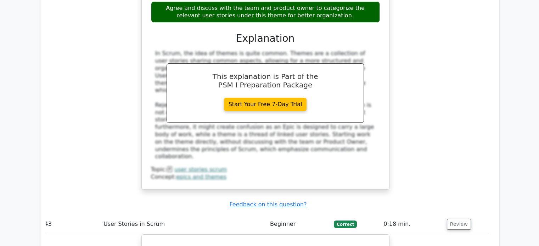
scroll to position [15940, 0]
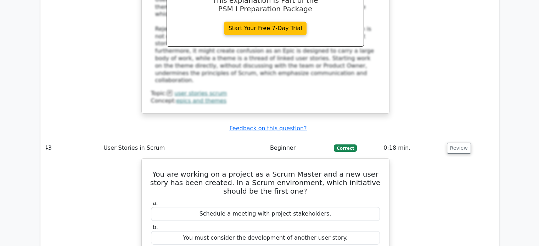
scroll to position [16015, 0]
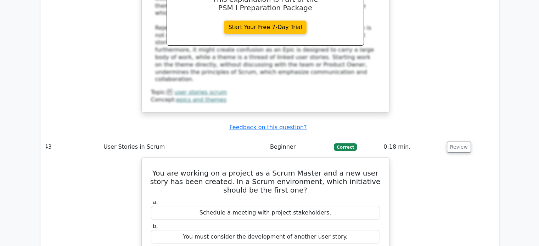
drag, startPoint x: 161, startPoint y: 52, endPoint x: 366, endPoint y: 210, distance: 258.4
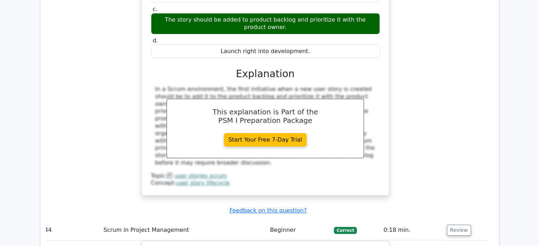
scroll to position [16257, 0]
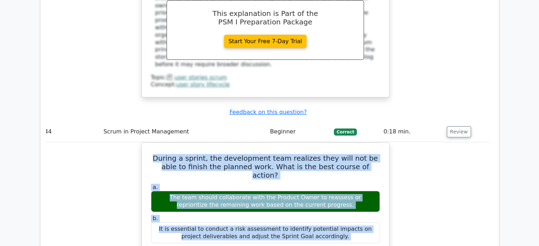
scroll to position [16356, 0]
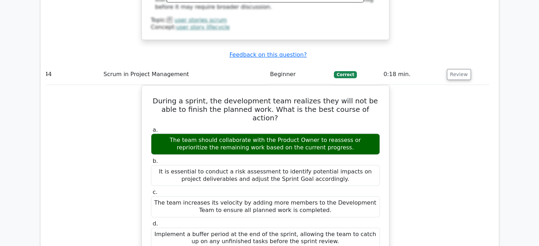
scroll to position [16412, 0]
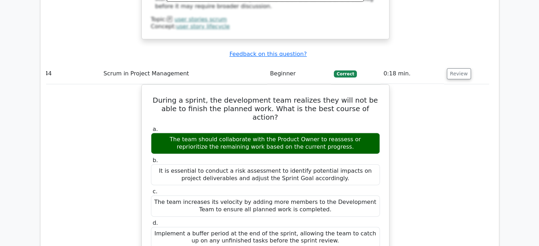
drag, startPoint x: 155, startPoint y: 11, endPoint x: 300, endPoint y: 158, distance: 206.1
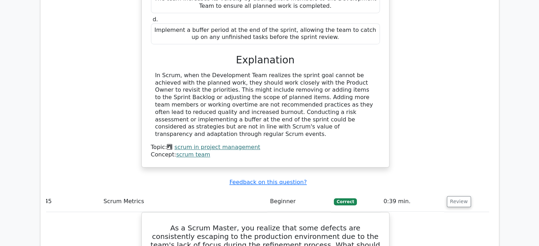
scroll to position [16616, 0]
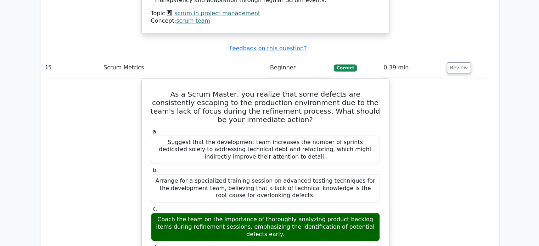
scroll to position [16753, 0]
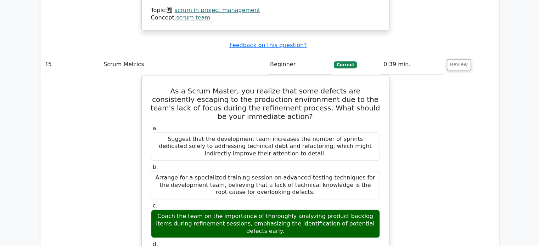
drag, startPoint x: 159, startPoint y: 21, endPoint x: 327, endPoint y: 169, distance: 223.6
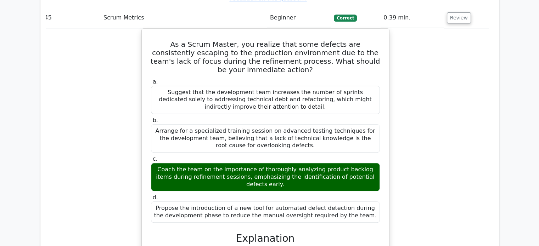
scroll to position [16801, 0]
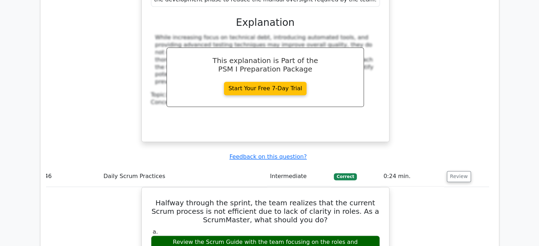
scroll to position [17017, 0]
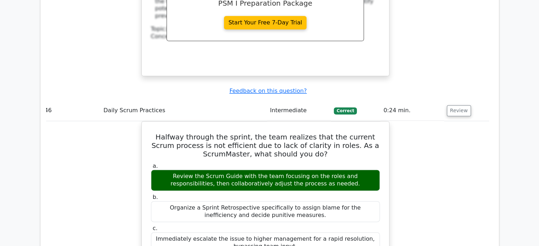
scroll to position [17081, 0]
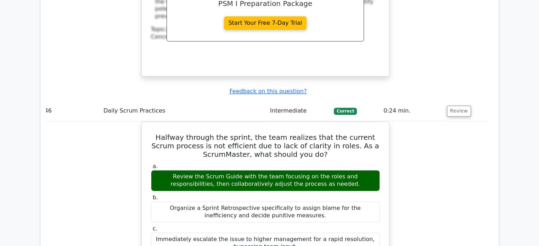
drag, startPoint x: 151, startPoint y: 24, endPoint x: 316, endPoint y: 187, distance: 231.7
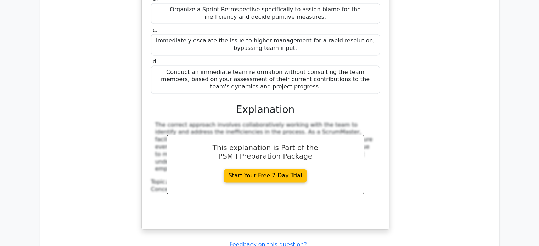
scroll to position [17281, 0]
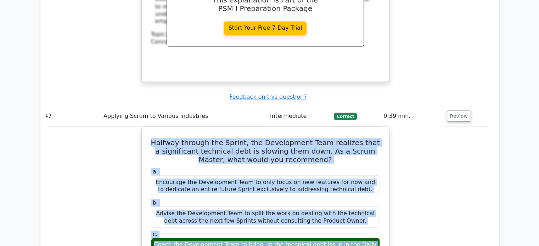
scroll to position [17428, 0]
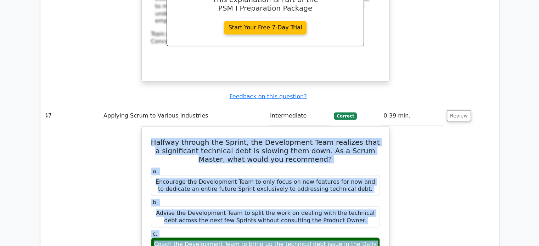
drag, startPoint x: 155, startPoint y: 42, endPoint x: 299, endPoint y: 211, distance: 221.6
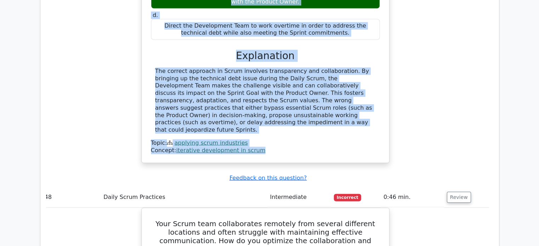
scroll to position [17686, 0]
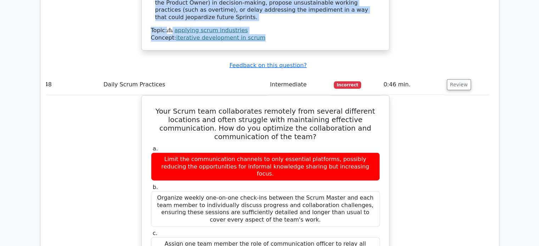
scroll to position [17800, 0]
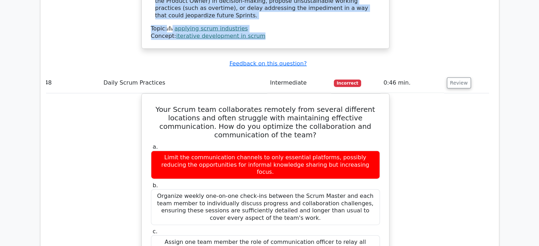
drag, startPoint x: 150, startPoint y: 36, endPoint x: 215, endPoint y: 138, distance: 121.4
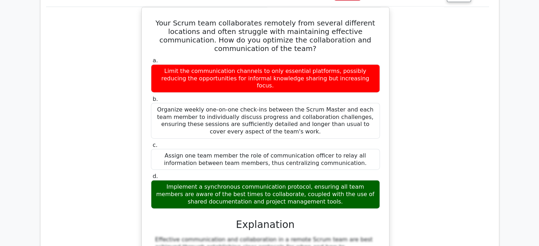
scroll to position [17890, 0]
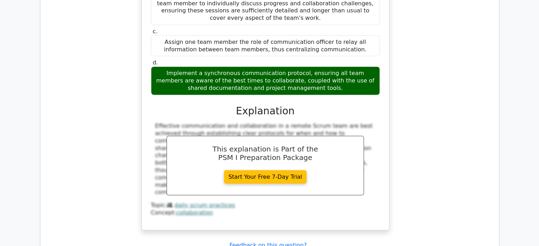
scroll to position [18000, 0]
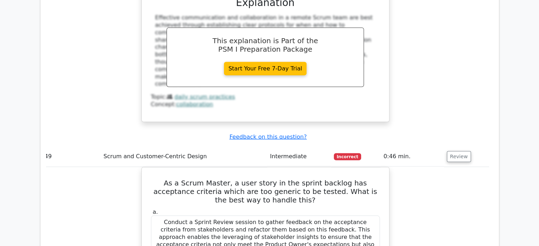
scroll to position [18111, 0]
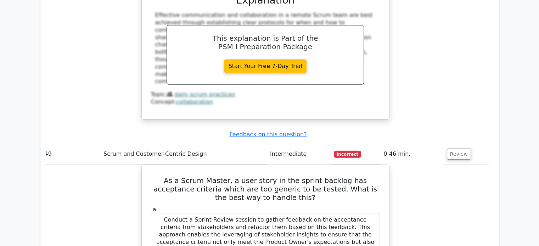
drag, startPoint x: 157, startPoint y: 41, endPoint x: 169, endPoint y: 53, distance: 17.5
drag, startPoint x: 155, startPoint y: 41, endPoint x: 333, endPoint y: 163, distance: 216.0
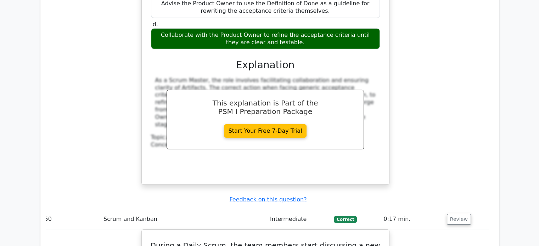
scroll to position [18431, 0]
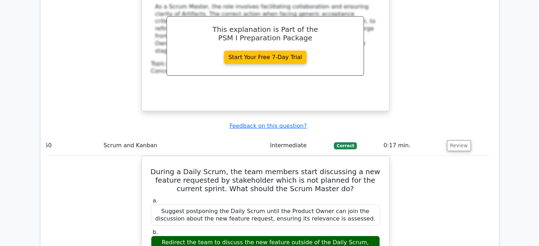
scroll to position [18493, 0]
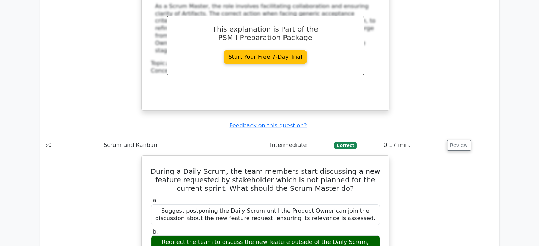
drag, startPoint x: 153, startPoint y: 12, endPoint x: 377, endPoint y: 157, distance: 266.8
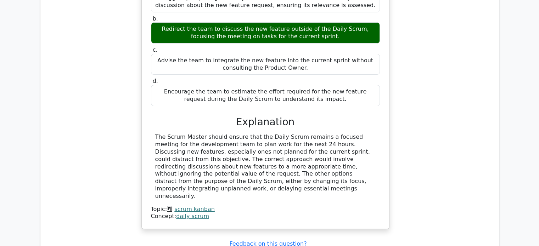
scroll to position [18710, 0]
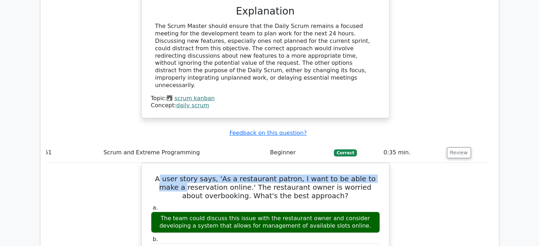
scroll to position [18819, 0]
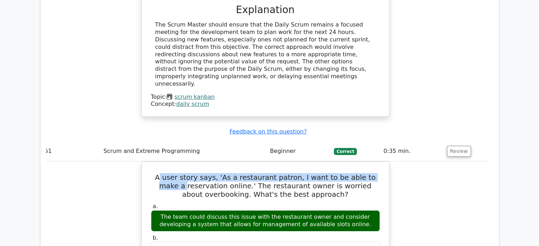
drag, startPoint x: 165, startPoint y: 39, endPoint x: 256, endPoint y: 181, distance: 168.4
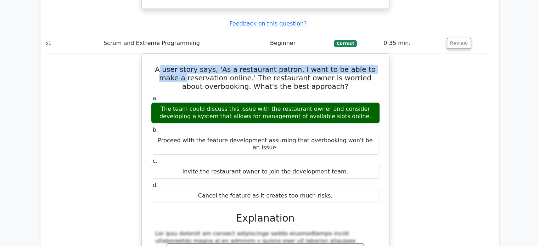
scroll to position [18928, 0]
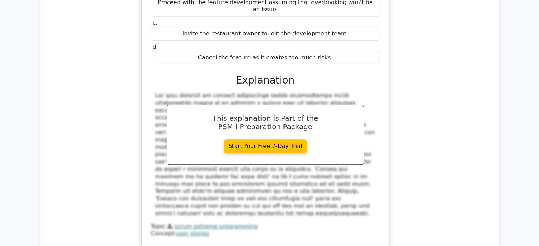
scroll to position [19065, 0]
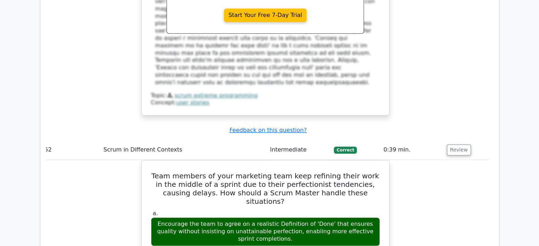
scroll to position [19197, 0]
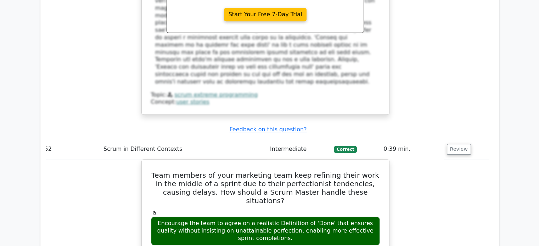
drag, startPoint x: 163, startPoint y: 21, endPoint x: 333, endPoint y: 147, distance: 211.5
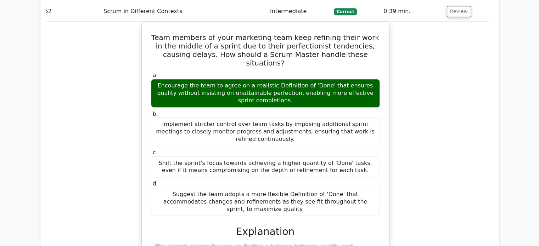
scroll to position [19336, 0]
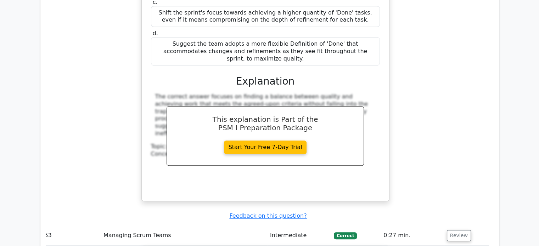
scroll to position [19488, 0]
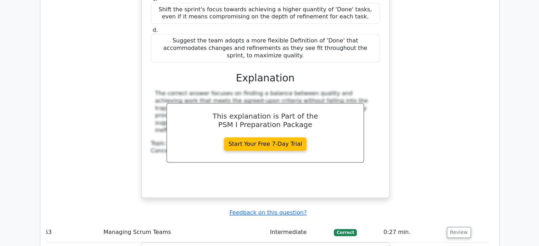
drag, startPoint x: 159, startPoint y: 51, endPoint x: 238, endPoint y: 145, distance: 123.2
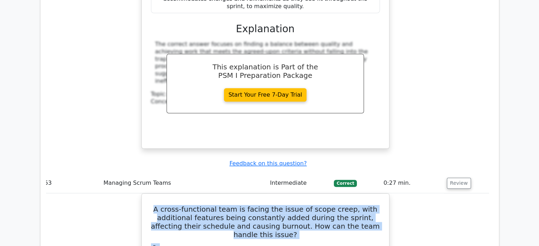
scroll to position [19538, 0]
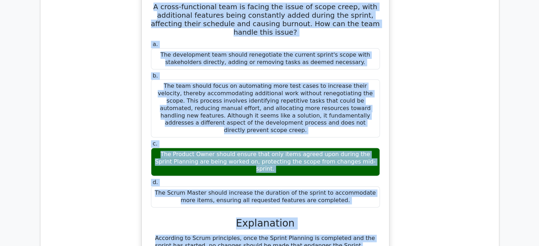
scroll to position [19748, 0]
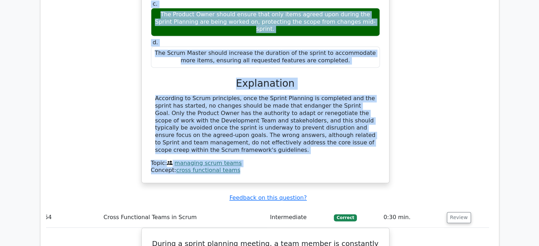
scroll to position [19880, 0]
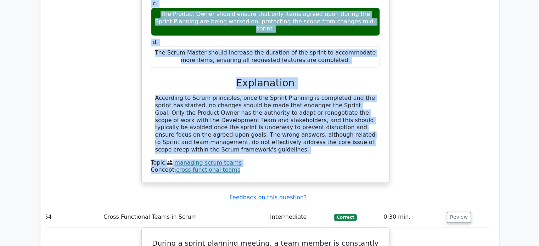
drag, startPoint x: 163, startPoint y: 33, endPoint x: 237, endPoint y: 170, distance: 155.6
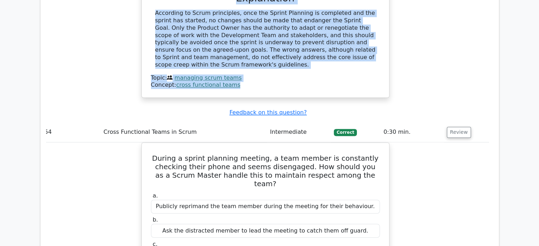
scroll to position [19971, 0]
